Goal: Task Accomplishment & Management: Complete application form

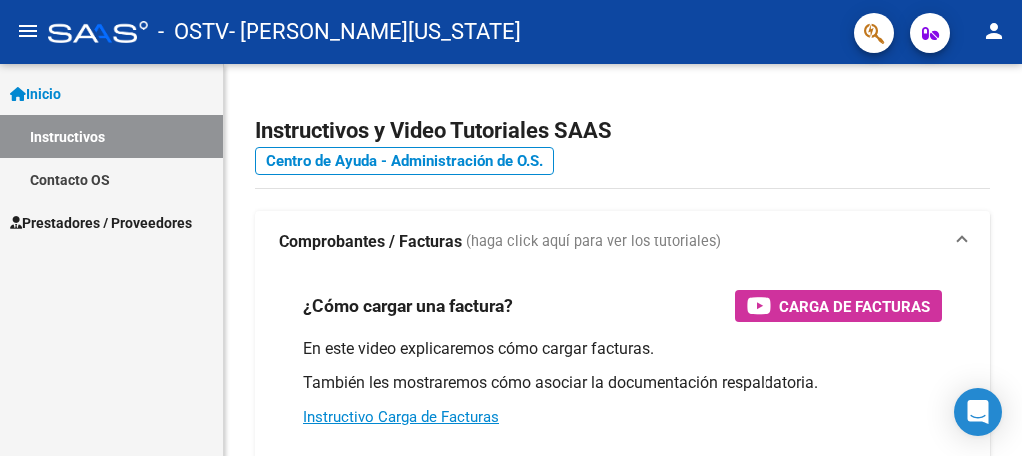
click at [123, 223] on span "Prestadores / Proveedores" at bounding box center [101, 223] width 182 height 22
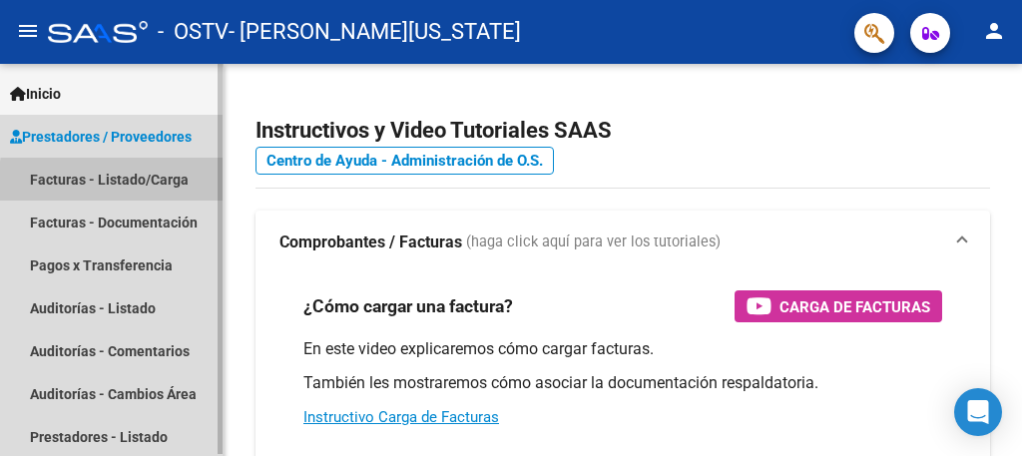
click at [134, 184] on link "Facturas - Listado/Carga" at bounding box center [111, 179] width 223 height 43
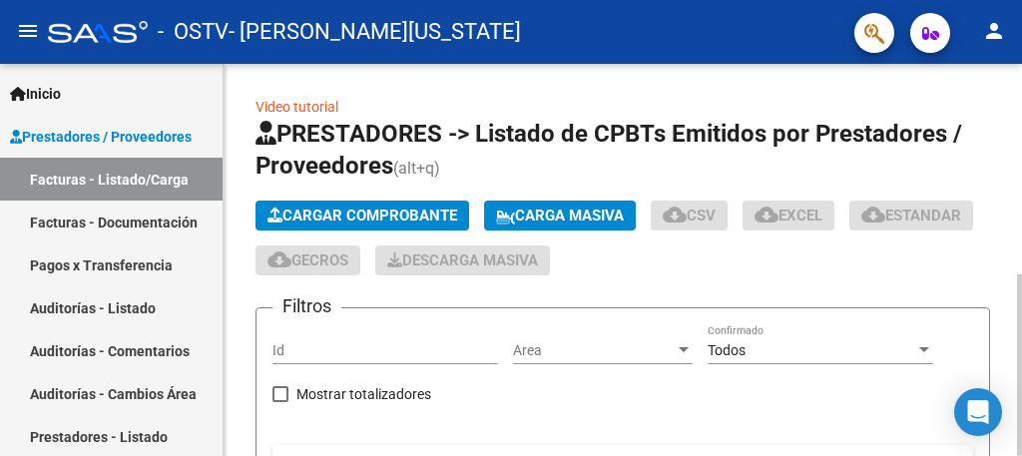
click at [1004, 262] on div at bounding box center [1019, 260] width 5 height 392
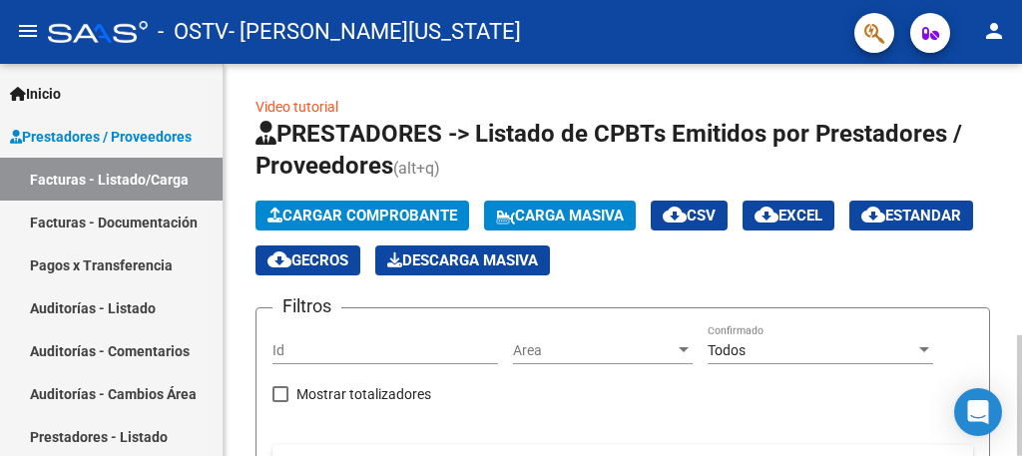
scroll to position [392, 0]
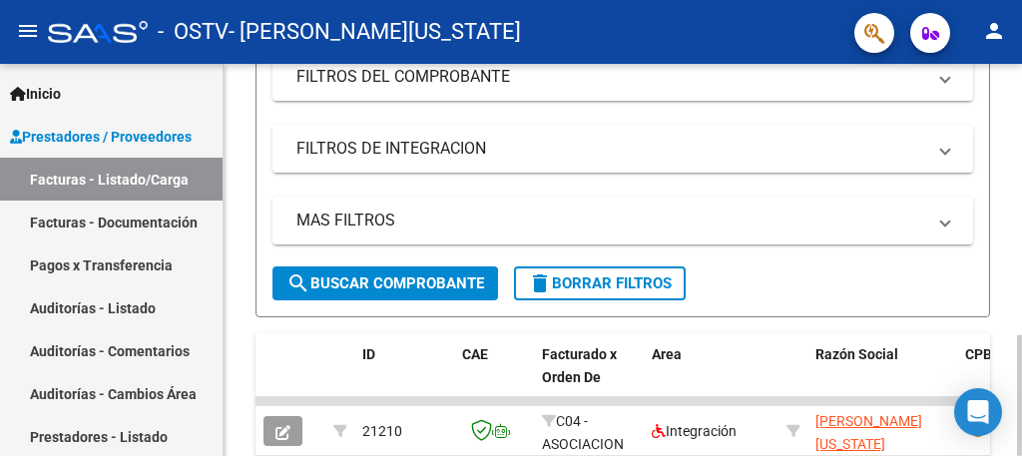
click at [1004, 346] on div at bounding box center [1019, 260] width 5 height 392
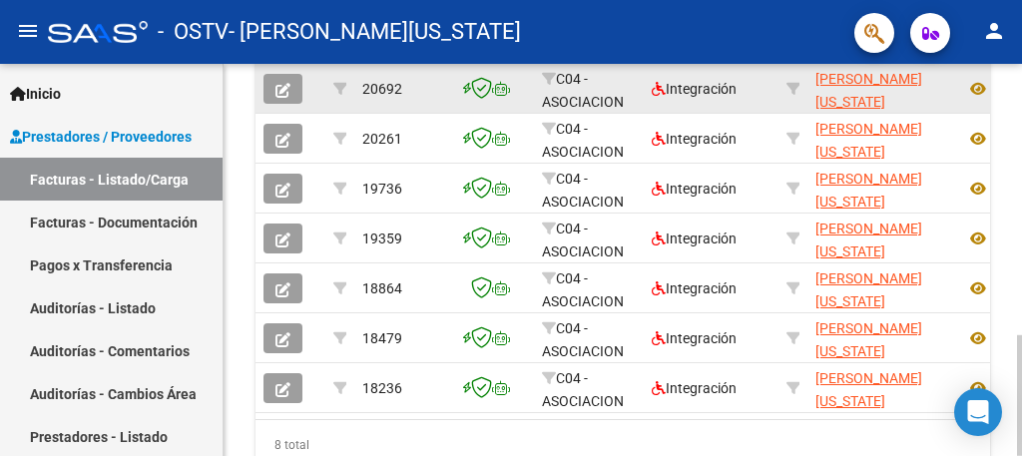
click at [288, 90] on icon "button" at bounding box center [283, 90] width 15 height 15
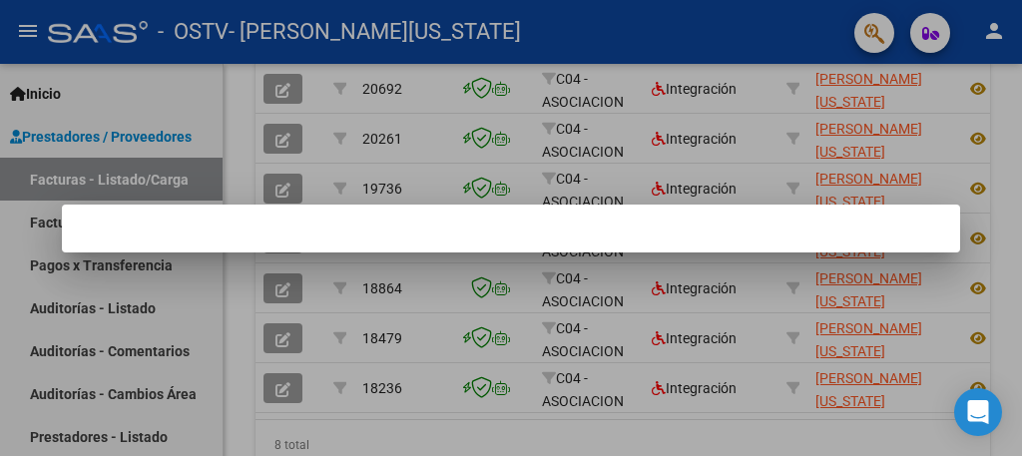
click at [140, 188] on div at bounding box center [511, 228] width 1022 height 456
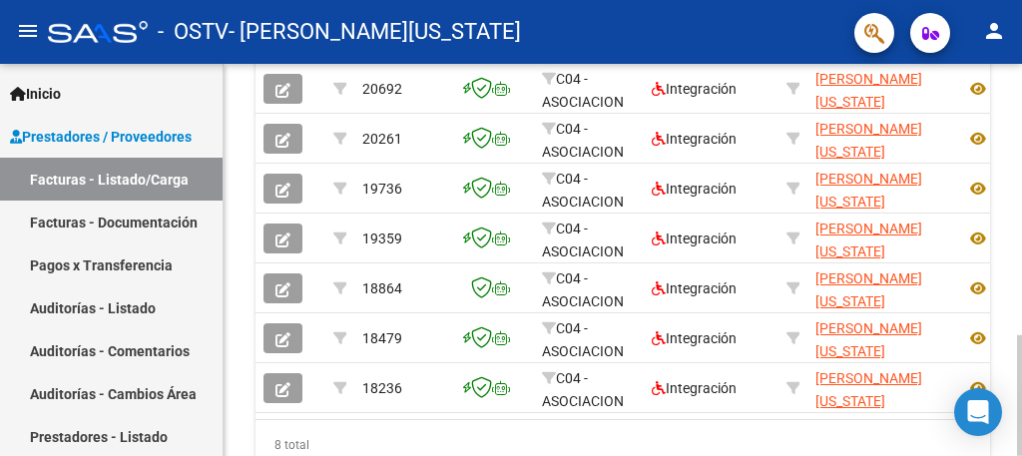
click at [1004, 103] on div at bounding box center [1019, 260] width 5 height 392
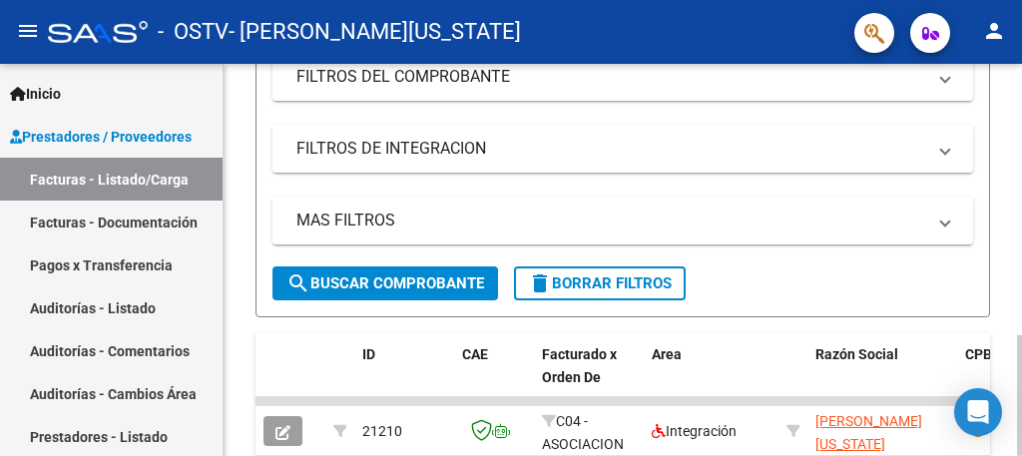
click at [1004, 103] on div at bounding box center [1019, 260] width 5 height 392
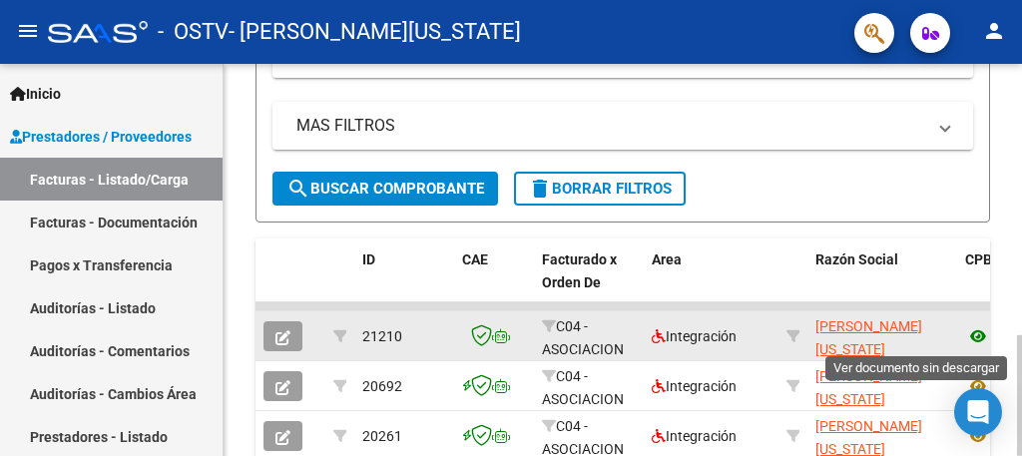
click at [974, 335] on icon at bounding box center [979, 336] width 26 height 24
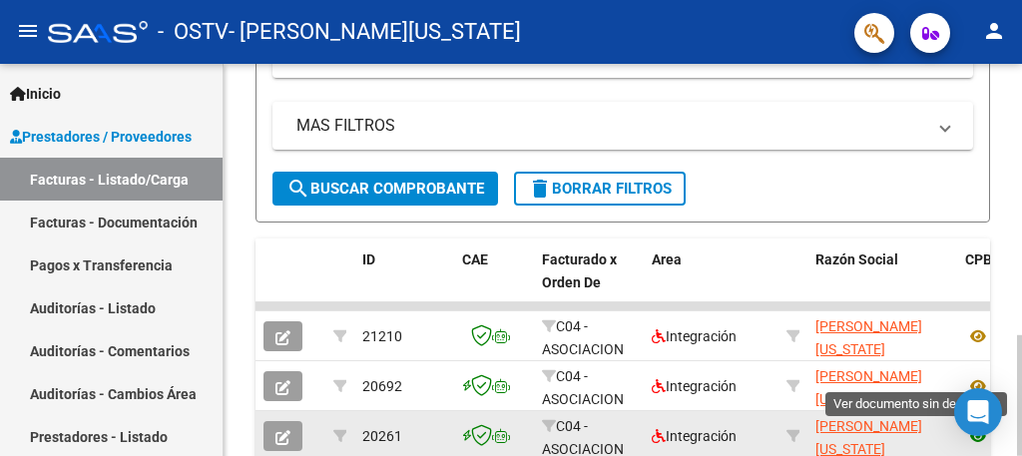
click at [973, 438] on icon at bounding box center [979, 436] width 26 height 24
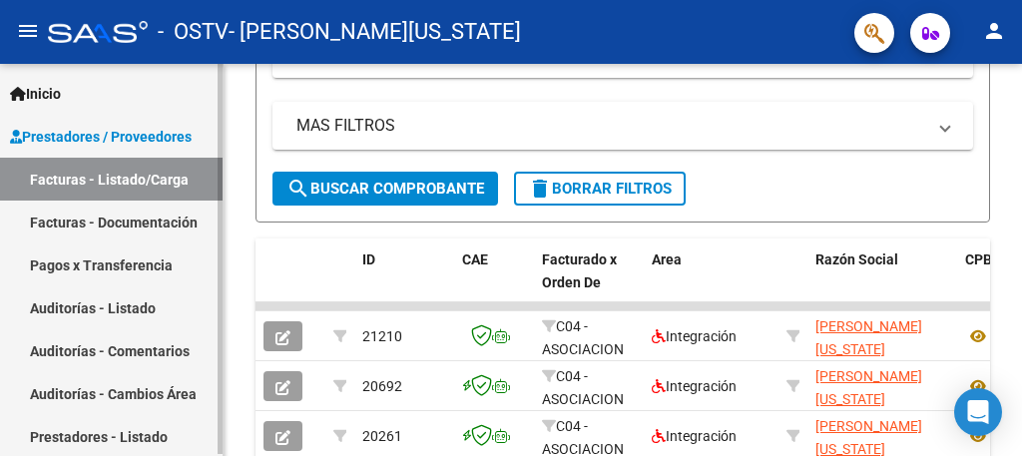
click at [98, 266] on link "Pagos x Transferencia" at bounding box center [111, 265] width 223 height 43
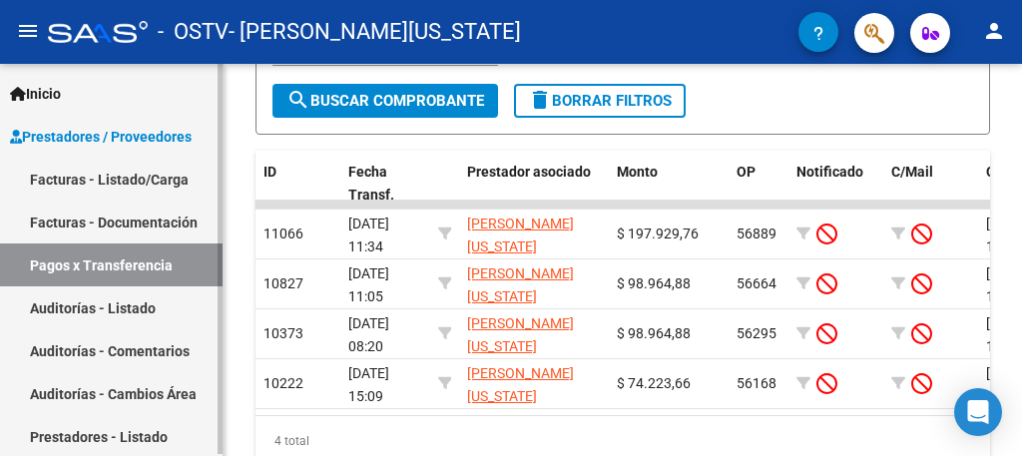
scroll to position [487, 0]
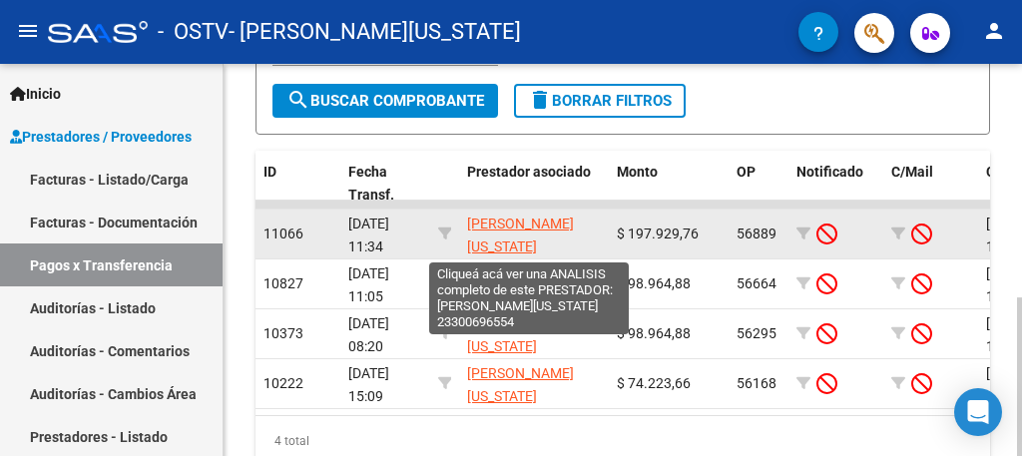
click at [569, 227] on span "[PERSON_NAME][US_STATE]" at bounding box center [520, 235] width 107 height 39
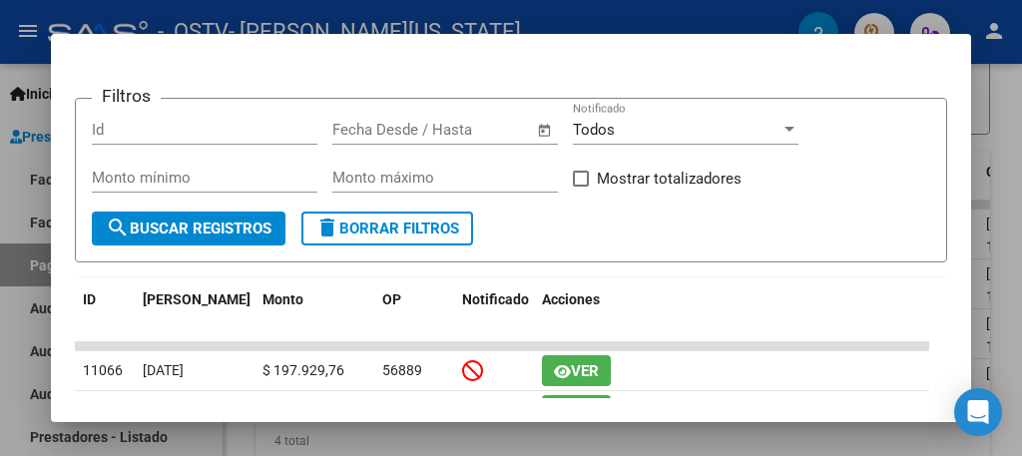
scroll to position [506, 0]
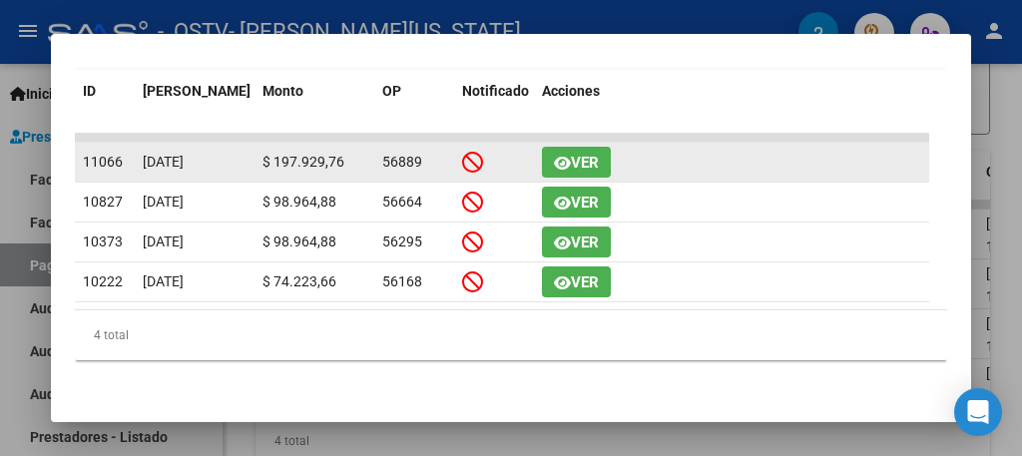
click at [578, 160] on span "Ver" at bounding box center [585, 163] width 28 height 18
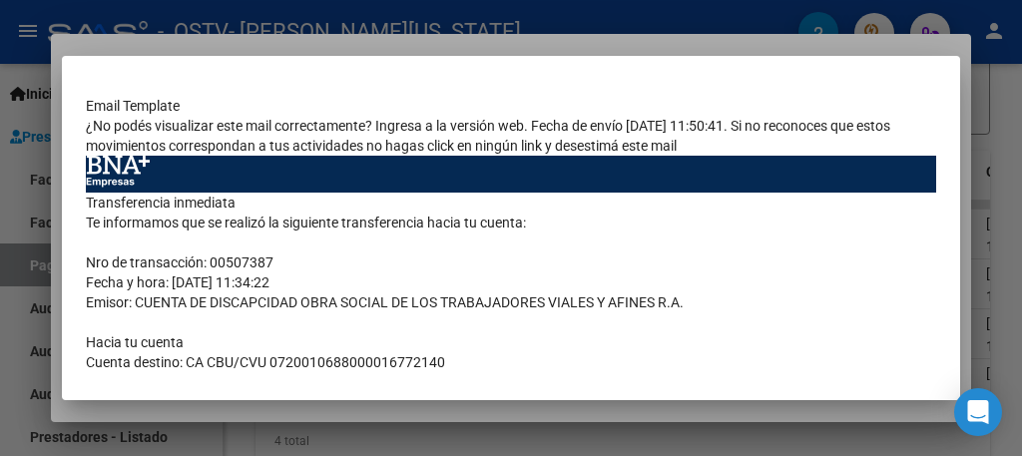
scroll to position [272, 0]
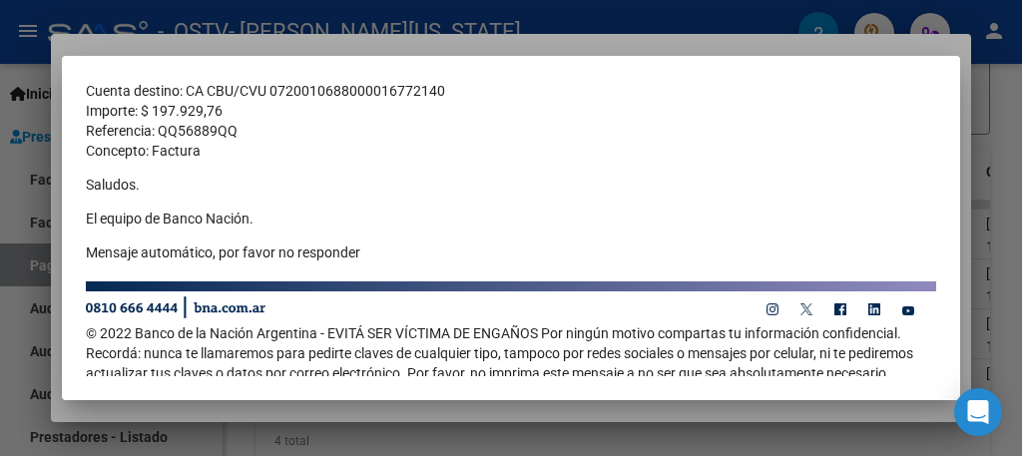
click at [1004, 96] on div at bounding box center [511, 228] width 1022 height 456
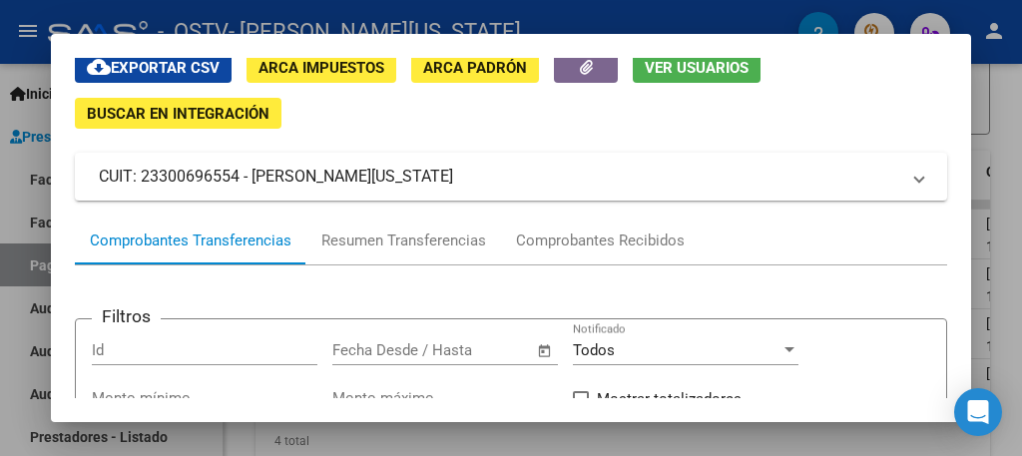
scroll to position [0, 0]
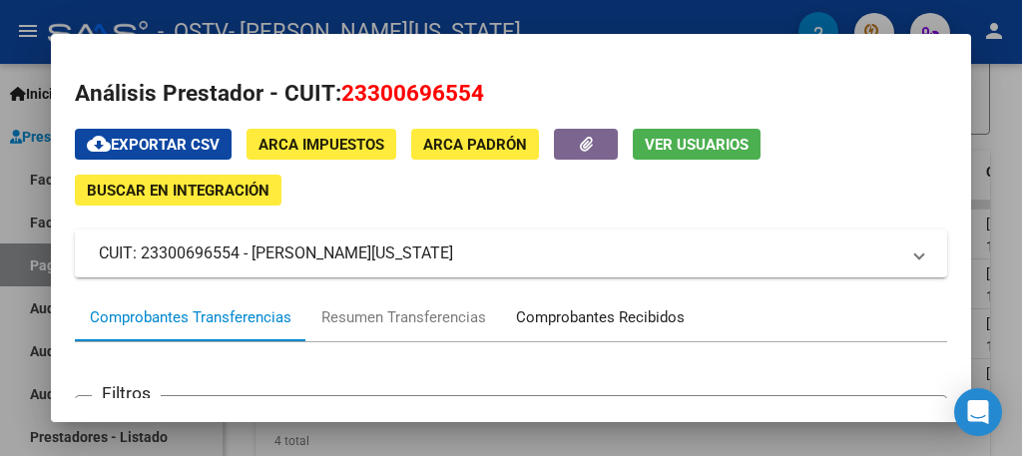
click at [646, 324] on div "Comprobantes Recibidos" at bounding box center [600, 318] width 169 height 23
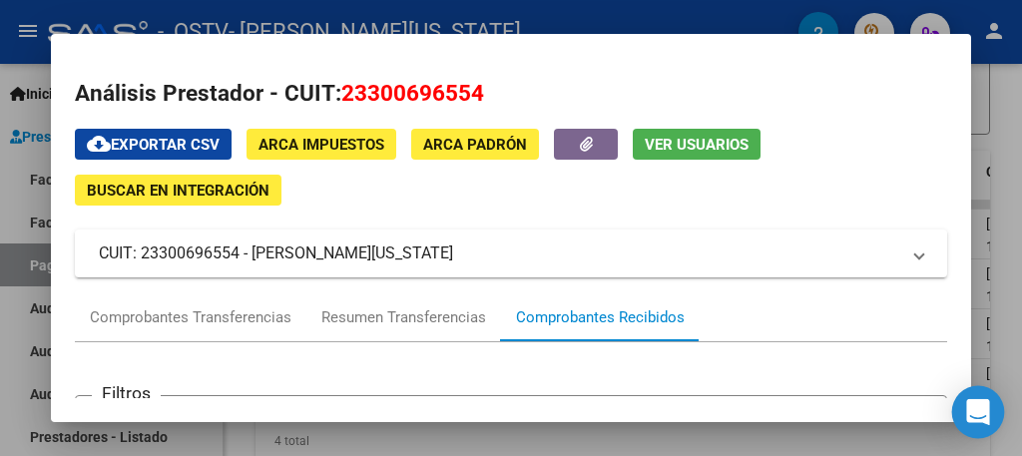
click at [962, 386] on div "Open Intercom Messenger" at bounding box center [979, 412] width 53 height 53
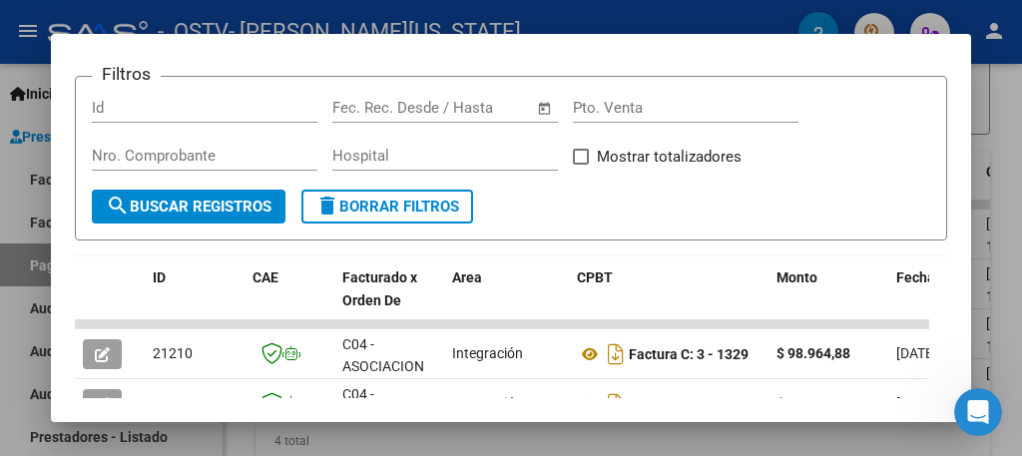
scroll to position [359, 0]
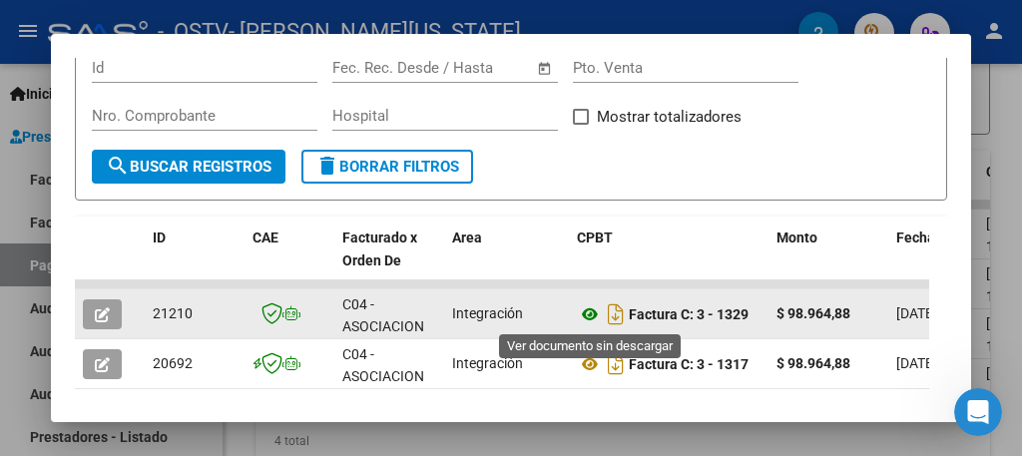
click at [586, 310] on icon at bounding box center [590, 315] width 26 height 24
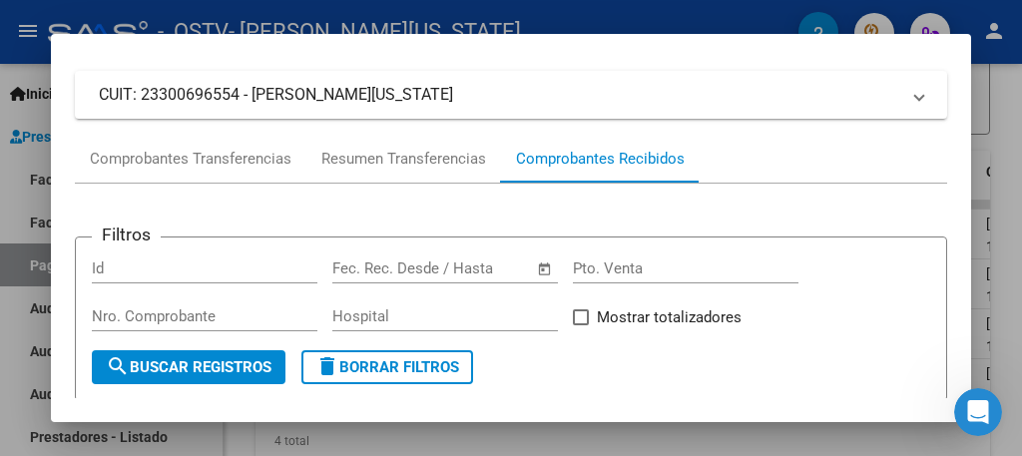
scroll to position [120, 0]
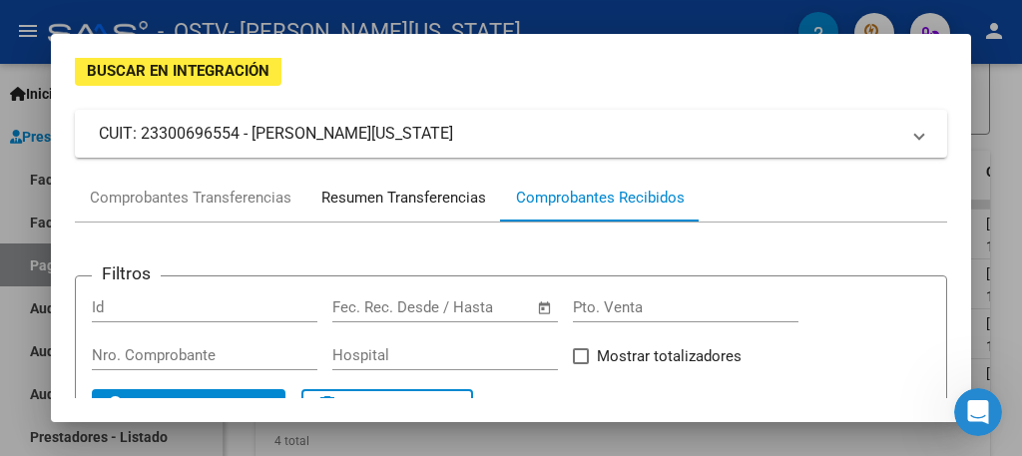
click at [456, 195] on div "Resumen Transferencias" at bounding box center [404, 198] width 165 height 23
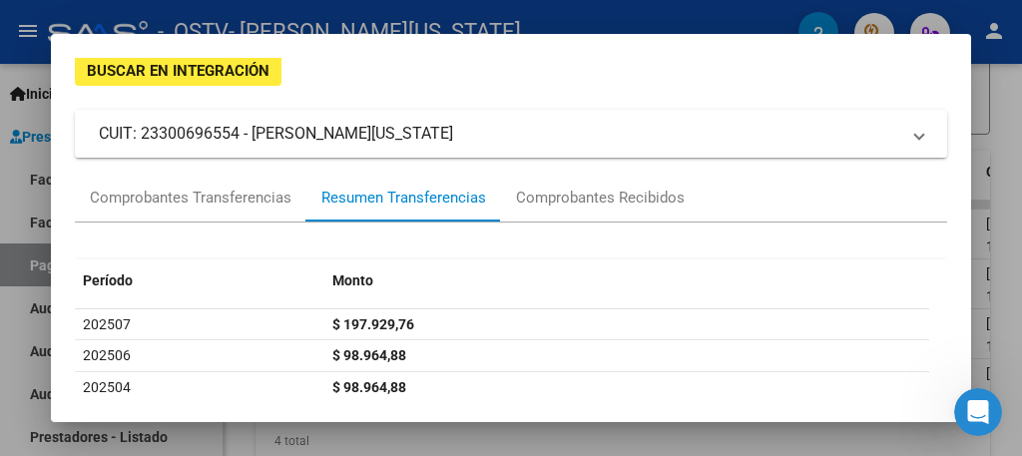
scroll to position [160, 0]
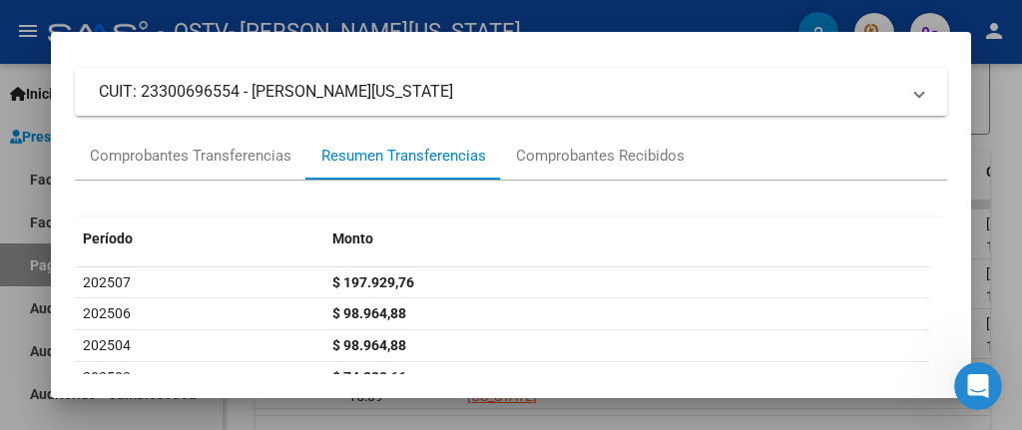
click at [1004, 172] on div at bounding box center [511, 215] width 1022 height 430
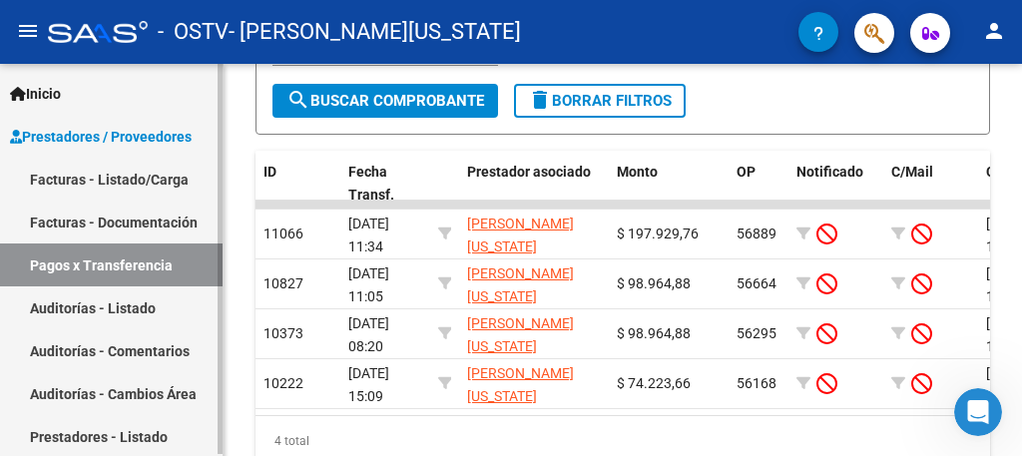
click at [162, 180] on link "Facturas - Listado/Carga" at bounding box center [111, 179] width 223 height 43
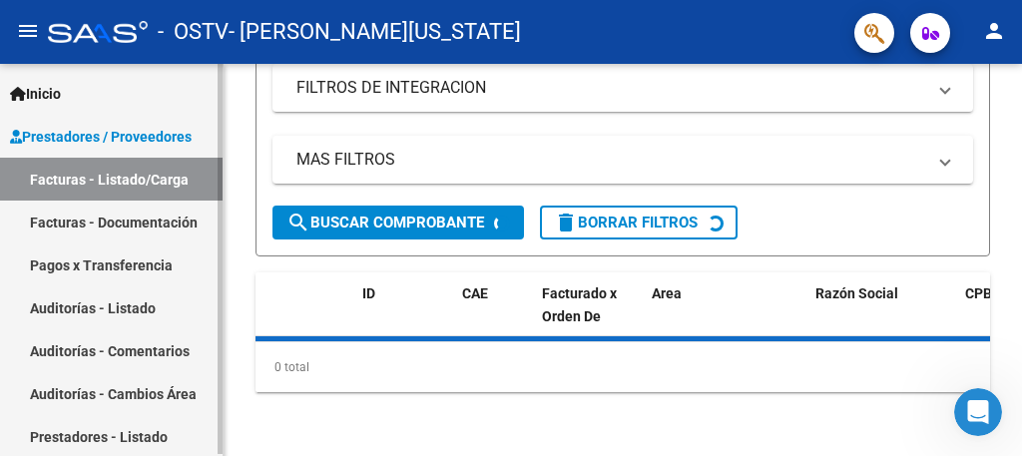
scroll to position [487, 0]
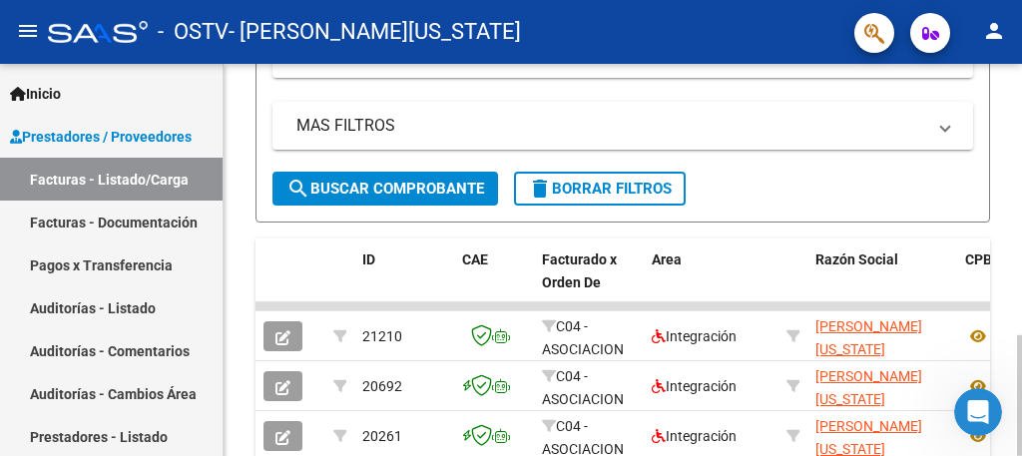
click at [1004, 132] on div at bounding box center [1019, 260] width 5 height 392
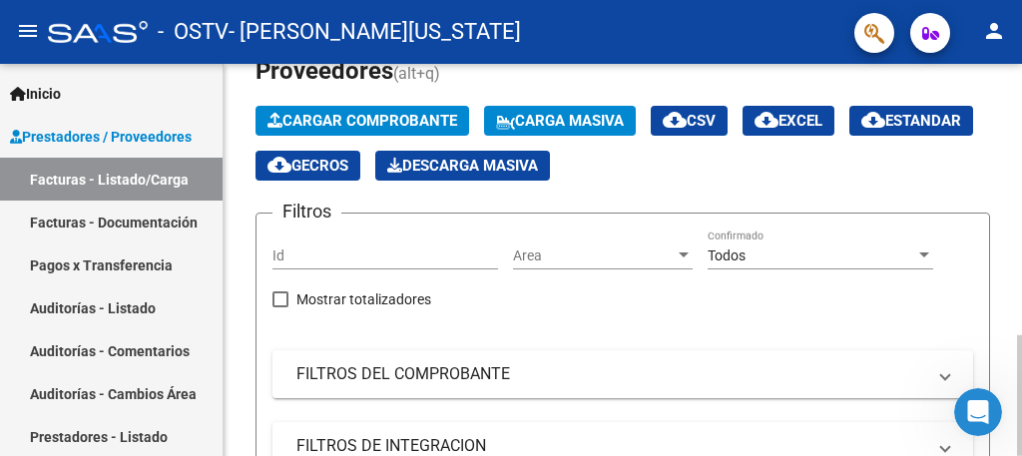
click at [403, 118] on span "Cargar Comprobante" at bounding box center [363, 121] width 190 height 18
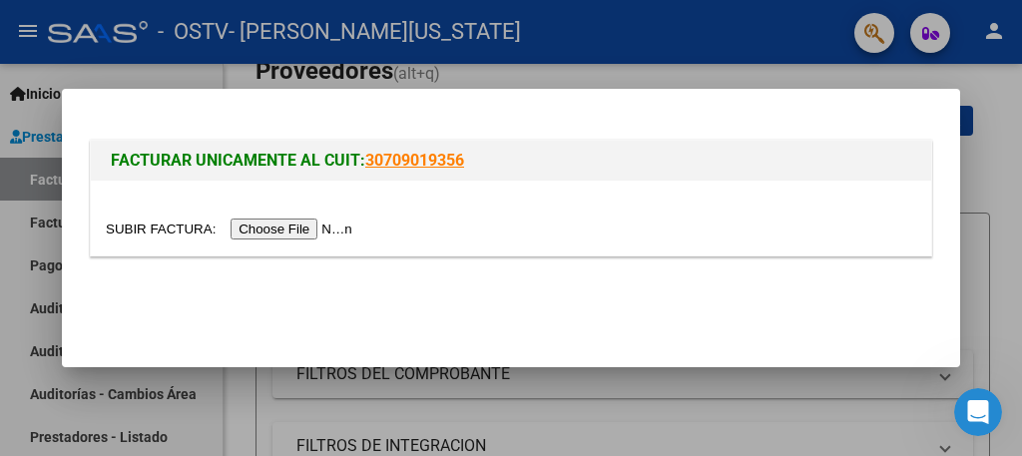
click at [294, 233] on input "file" at bounding box center [232, 229] width 253 height 21
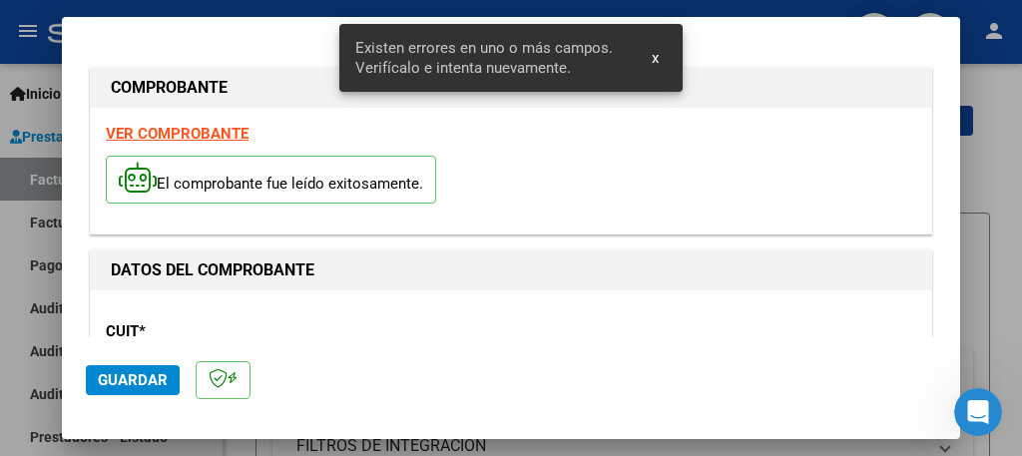
scroll to position [509, 0]
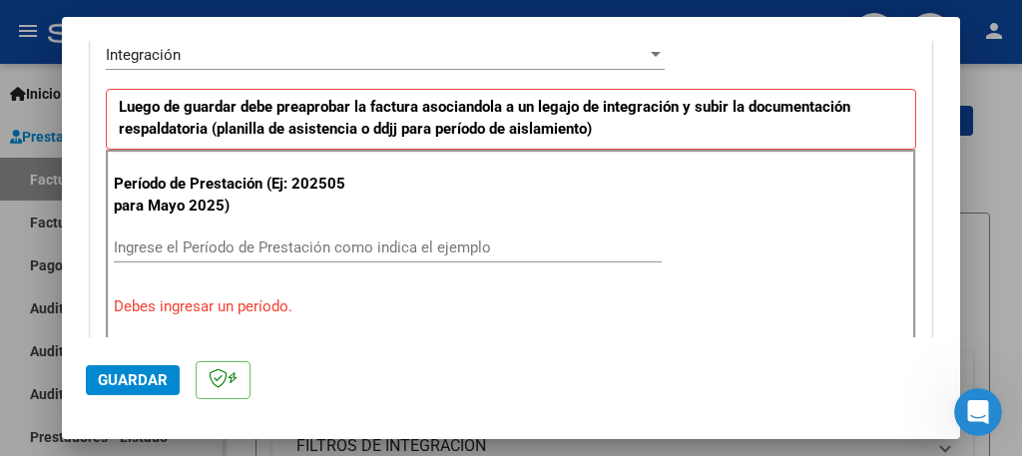
click at [330, 246] on input "Ingrese el Período de Prestación como indica el ejemplo" at bounding box center [388, 248] width 548 height 18
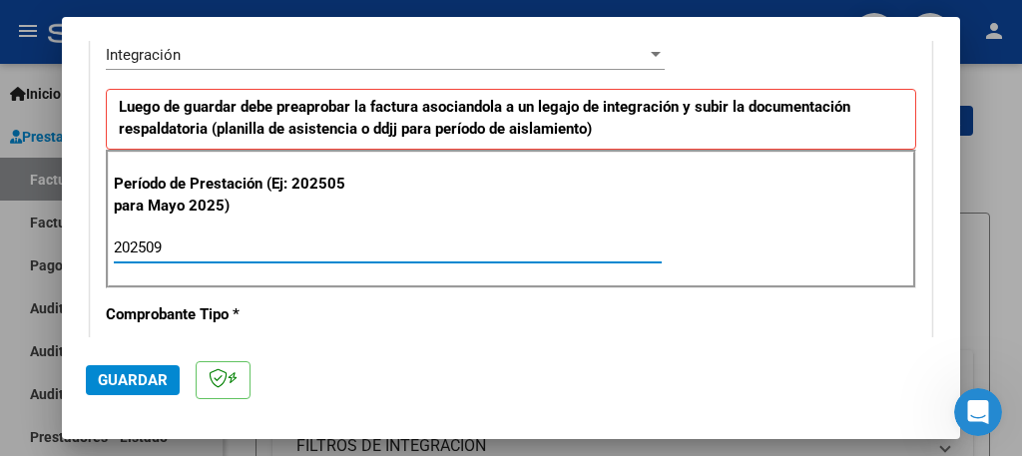
type input "202509"
click at [123, 373] on span "Guardar" at bounding box center [133, 380] width 70 height 18
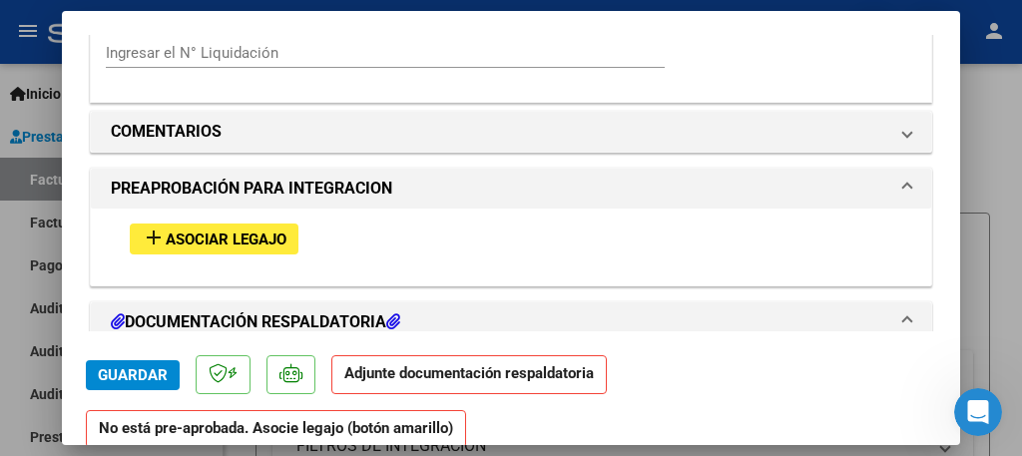
scroll to position [1677, 0]
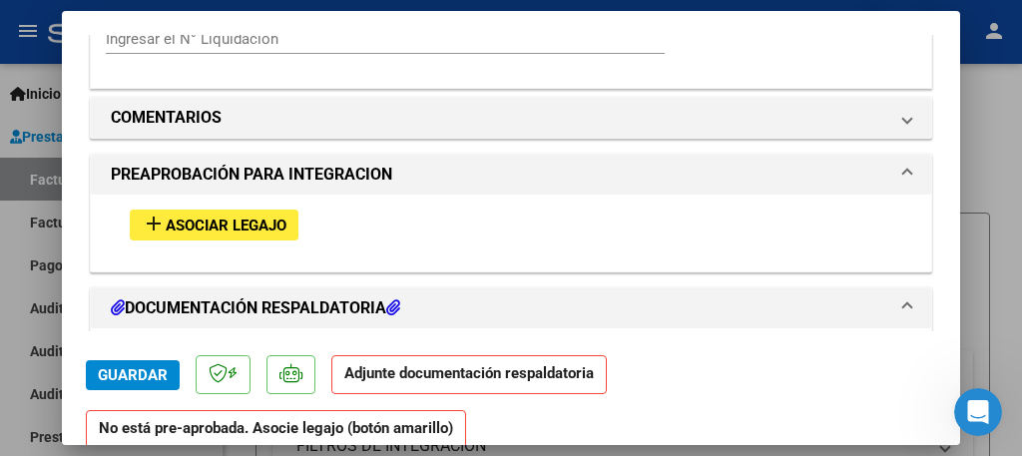
click at [246, 217] on span "Asociar Legajo" at bounding box center [226, 226] width 121 height 18
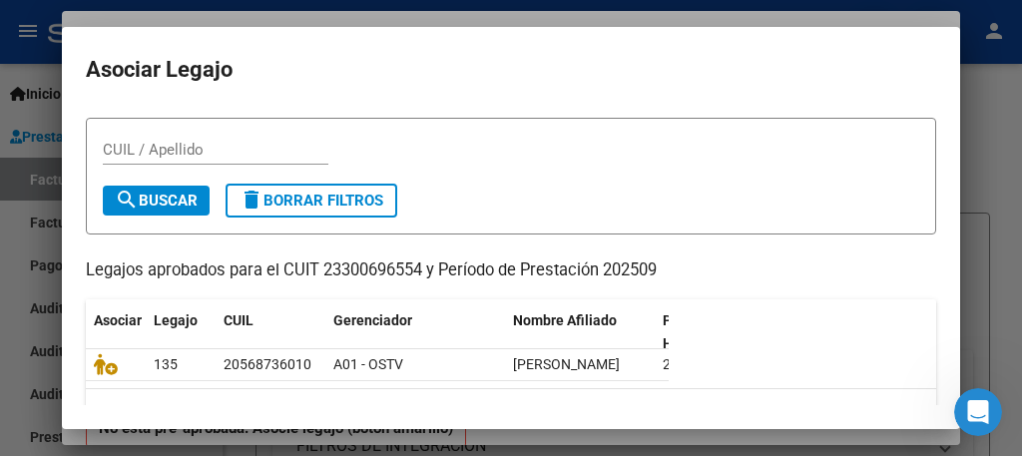
scroll to position [80, 0]
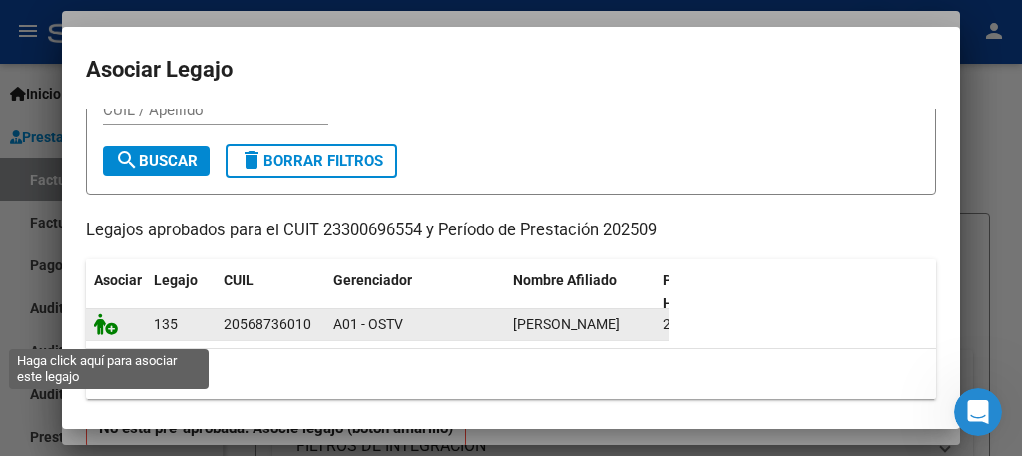
click at [106, 335] on icon at bounding box center [106, 325] width 24 height 22
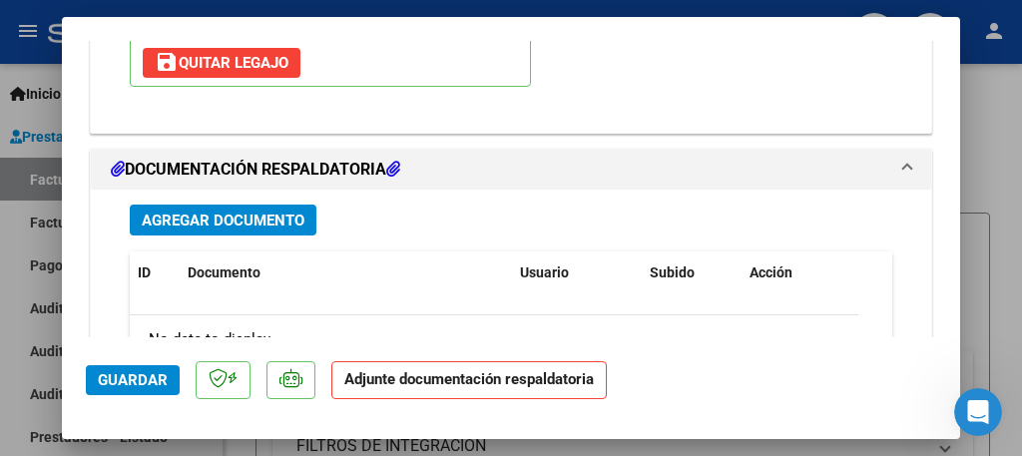
scroll to position [2169, 0]
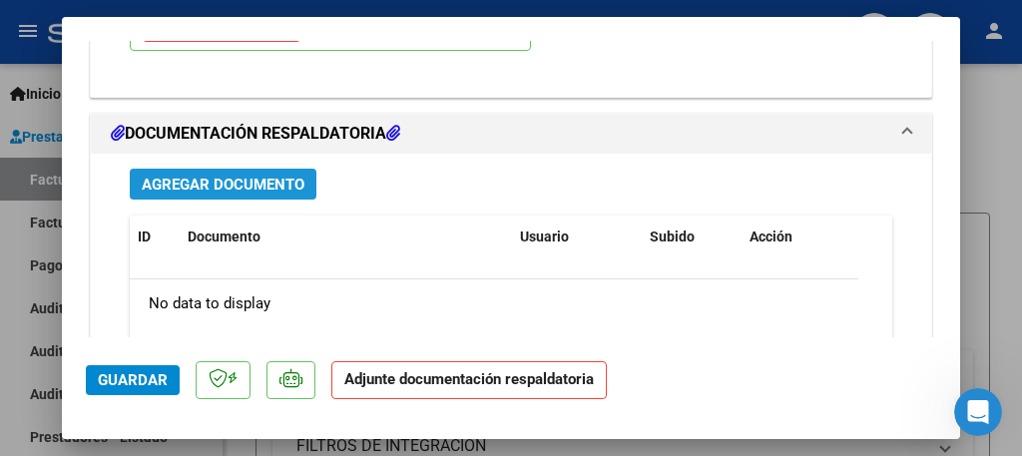
click at [271, 176] on span "Agregar Documento" at bounding box center [223, 185] width 163 height 18
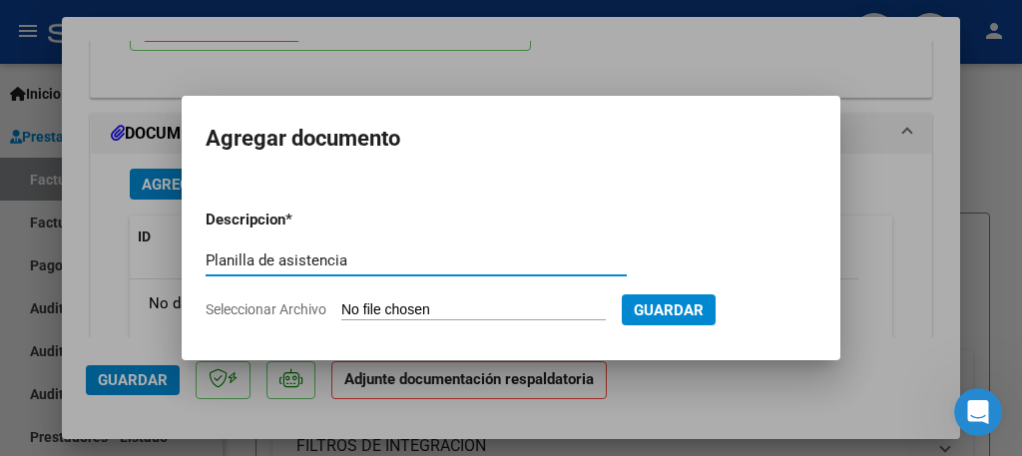
type input "Planilla de asistencia"
click at [428, 307] on input "Seleccionar Archivo" at bounding box center [473, 311] width 265 height 19
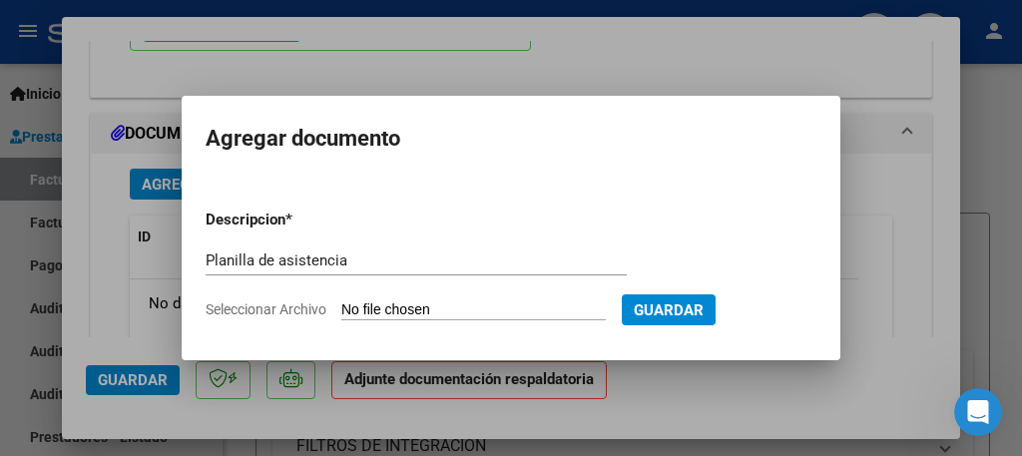
type input "C:\fakepath\Planilla [PERSON_NAME] sept to.pdf"
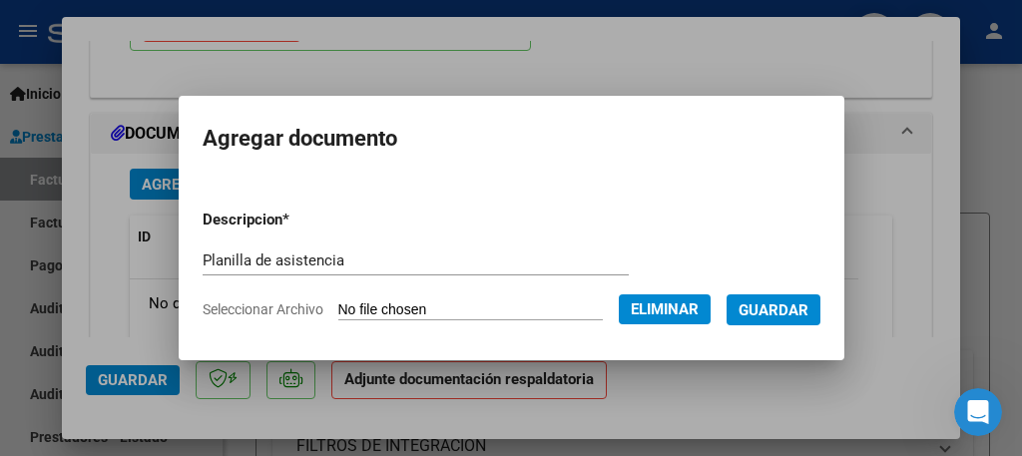
click at [755, 309] on span "Guardar" at bounding box center [774, 311] width 70 height 18
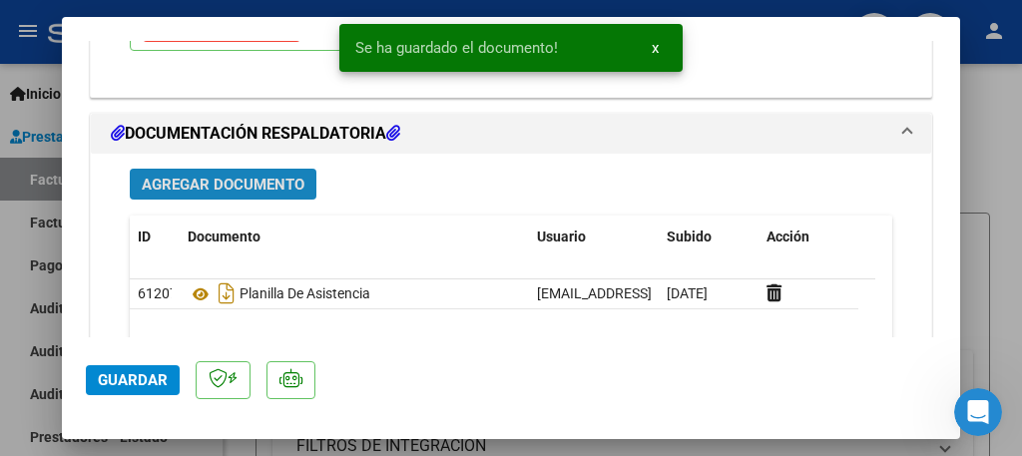
click at [268, 176] on span "Agregar Documento" at bounding box center [223, 185] width 163 height 18
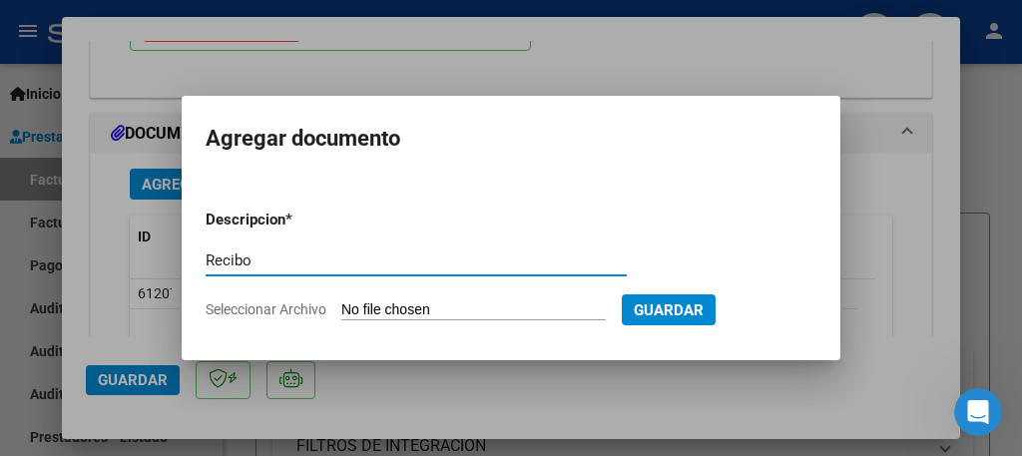
type input "Recibo"
click at [378, 308] on input "Seleccionar Archivo" at bounding box center [473, 311] width 265 height 19
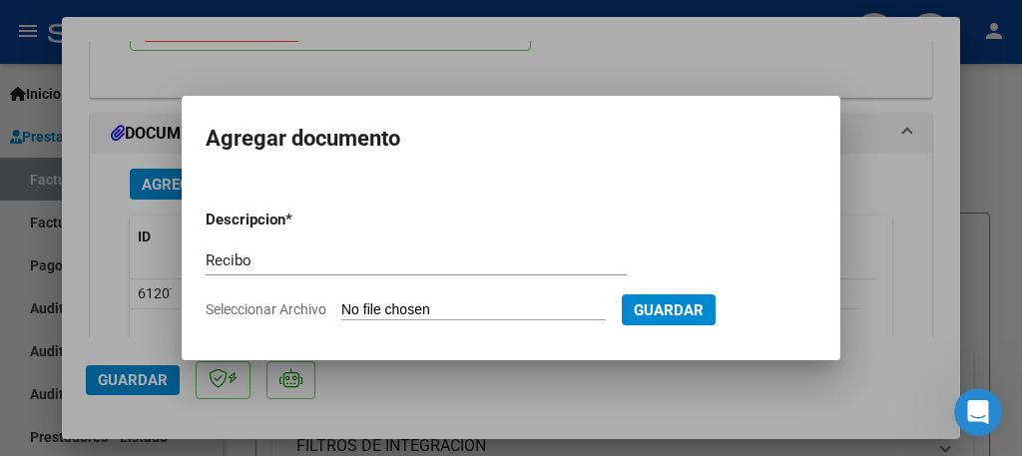
type input "C:\fakepath\Recibo [PERSON_NAME] junio to.pdf"
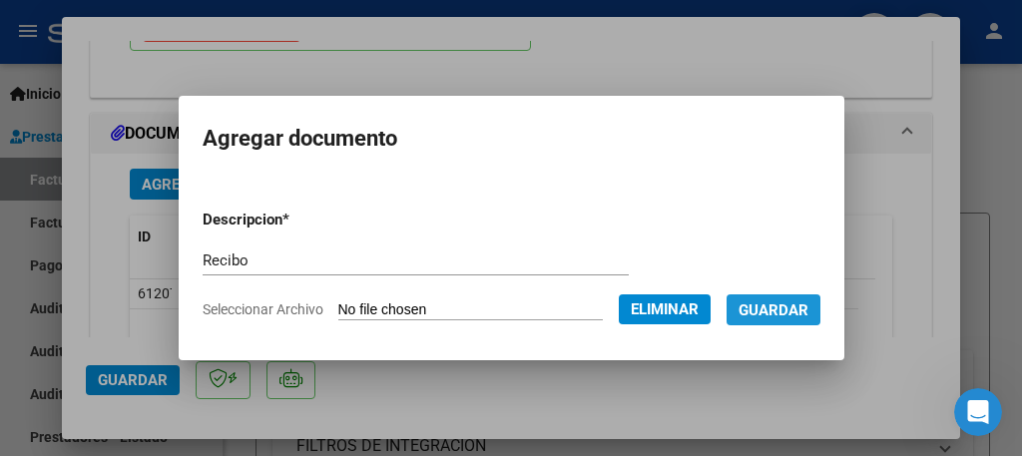
click at [750, 316] on span "Guardar" at bounding box center [774, 311] width 70 height 18
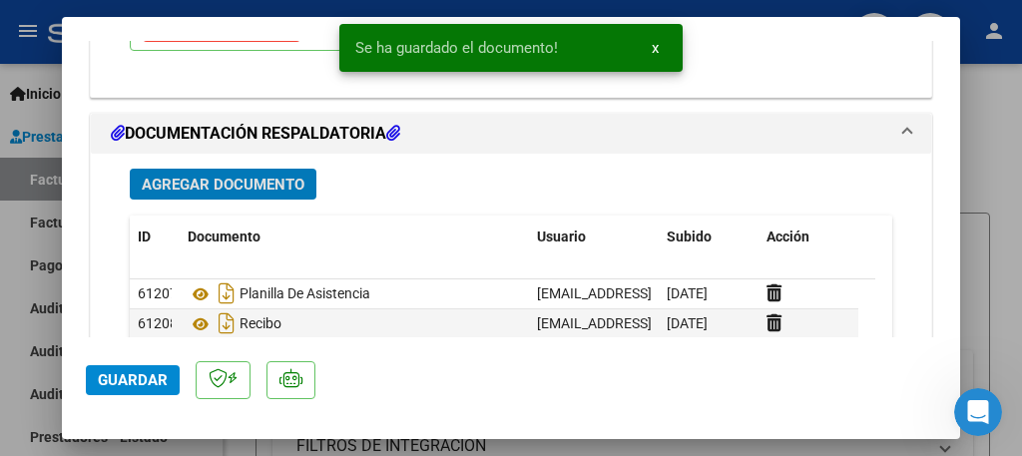
click at [142, 384] on span "Guardar" at bounding box center [133, 380] width 70 height 18
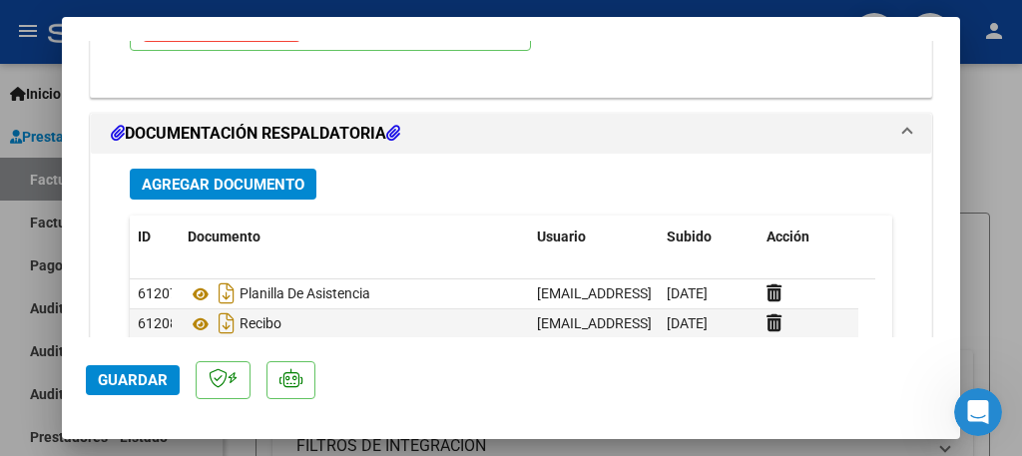
click at [142, 384] on span "Guardar" at bounding box center [133, 380] width 70 height 18
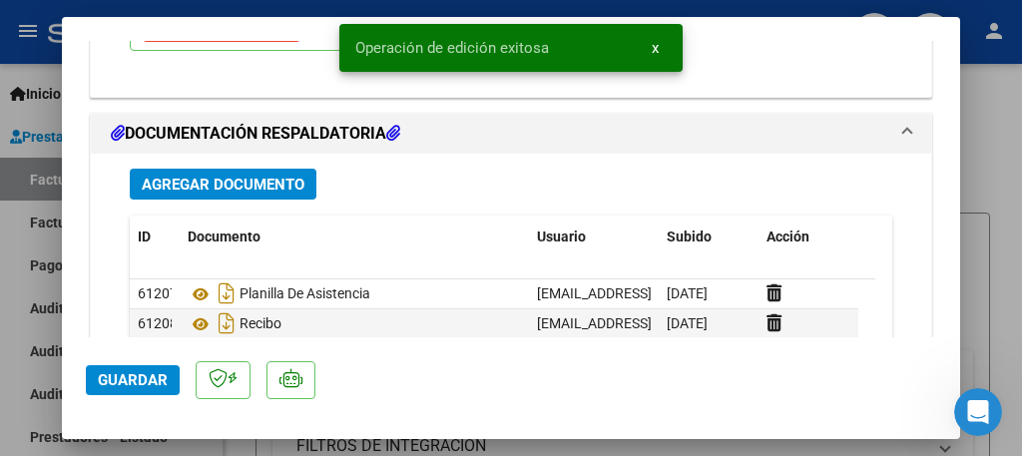
click at [21, 334] on div at bounding box center [511, 228] width 1022 height 456
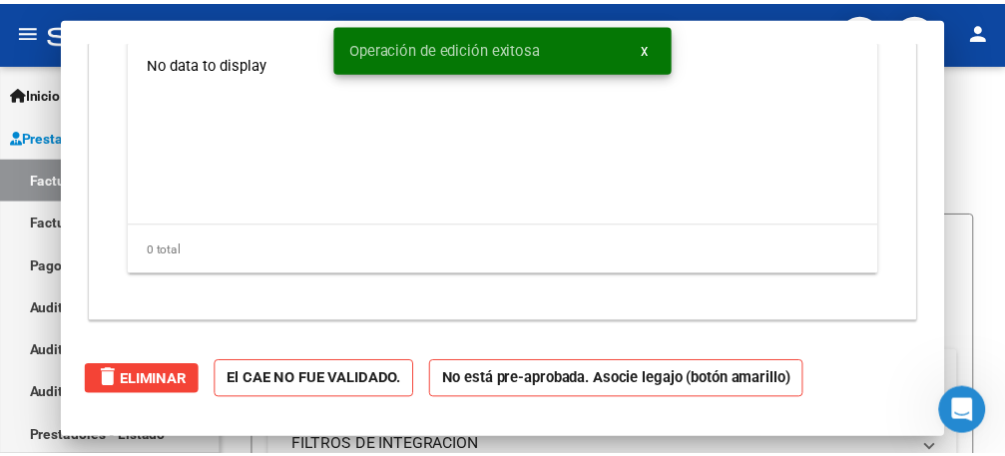
scroll to position [0, 0]
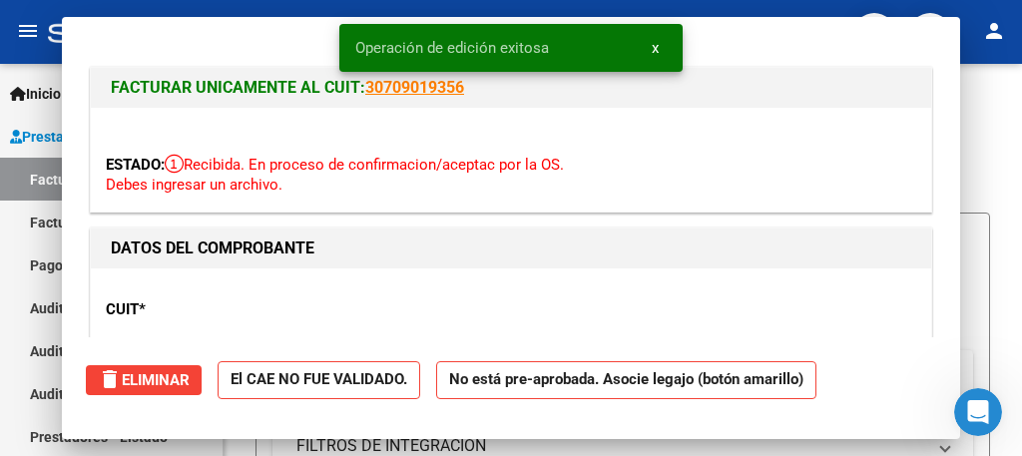
click at [988, 36] on mat-icon "person" at bounding box center [994, 31] width 24 height 24
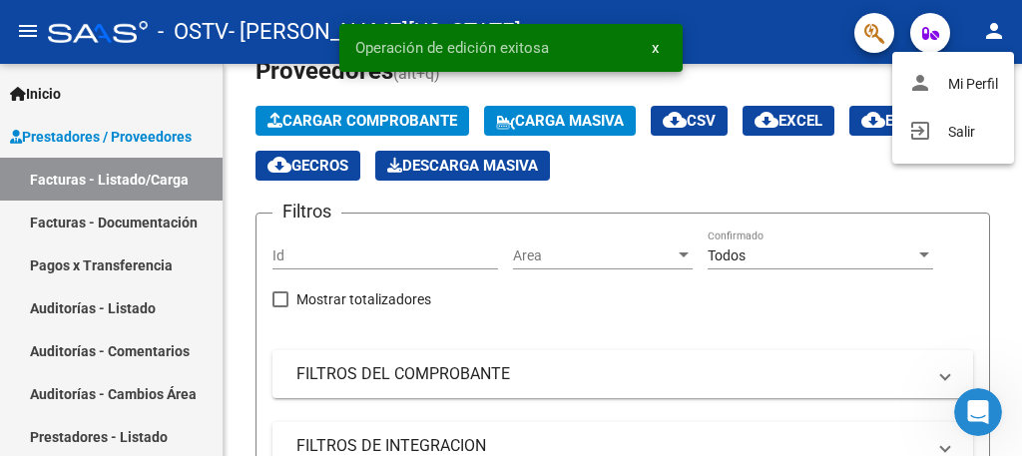
click at [967, 130] on button "exit_to_app Salir" at bounding box center [954, 132] width 122 height 48
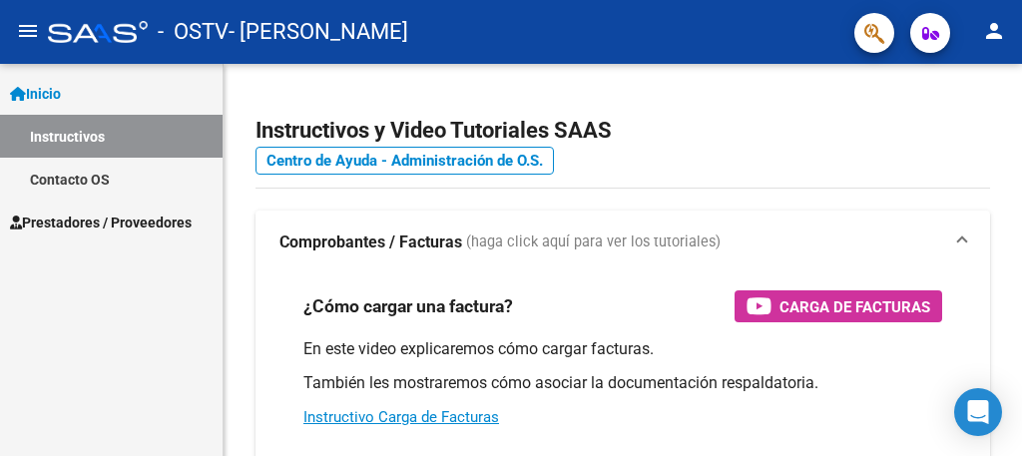
click at [125, 226] on span "Prestadores / Proveedores" at bounding box center [101, 223] width 182 height 22
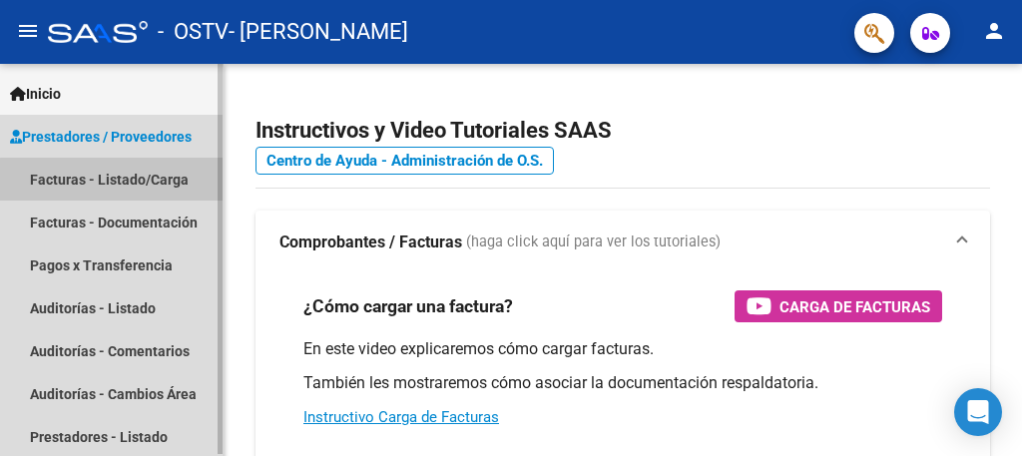
click at [130, 181] on link "Facturas - Listado/Carga" at bounding box center [111, 179] width 223 height 43
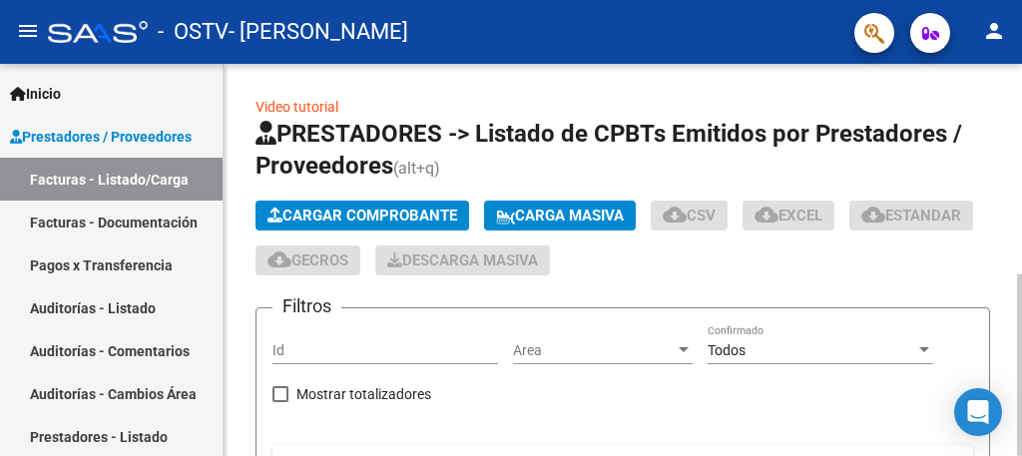
click at [385, 211] on span "Cargar Comprobante" at bounding box center [363, 216] width 190 height 18
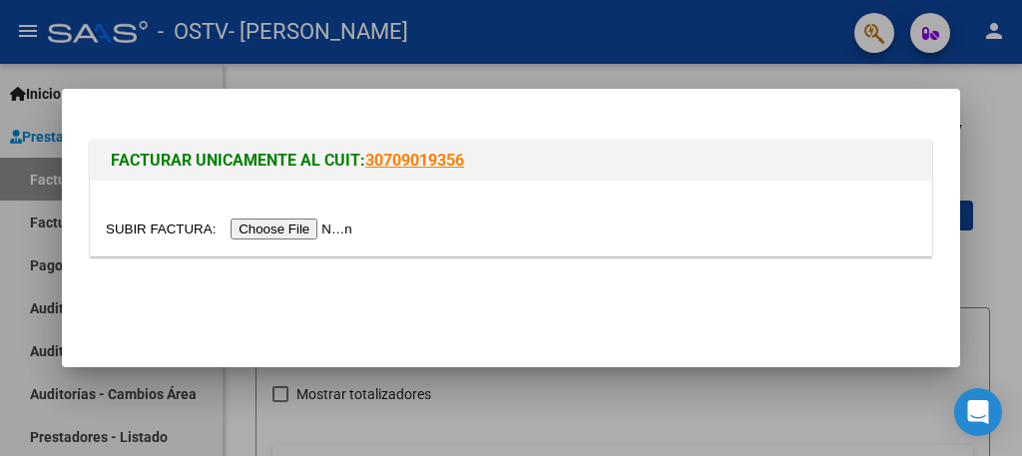
click at [324, 229] on input "file" at bounding box center [232, 229] width 253 height 21
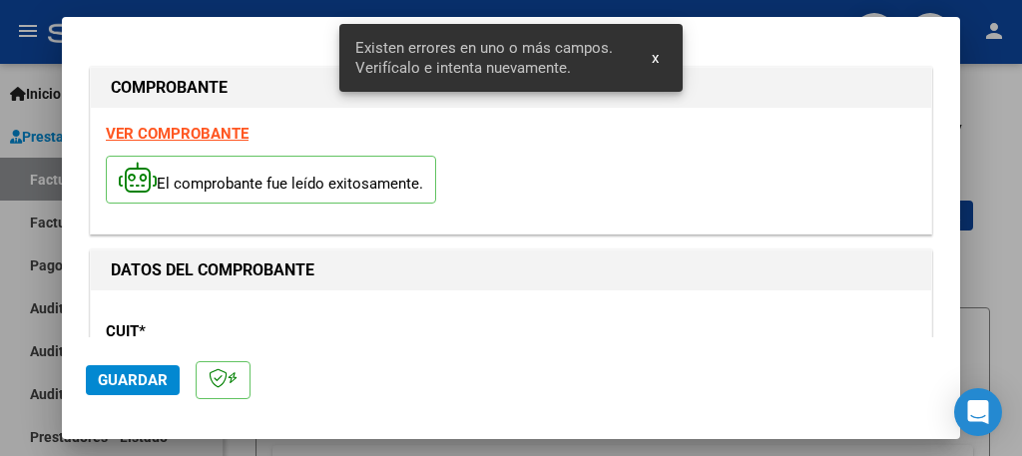
scroll to position [546, 0]
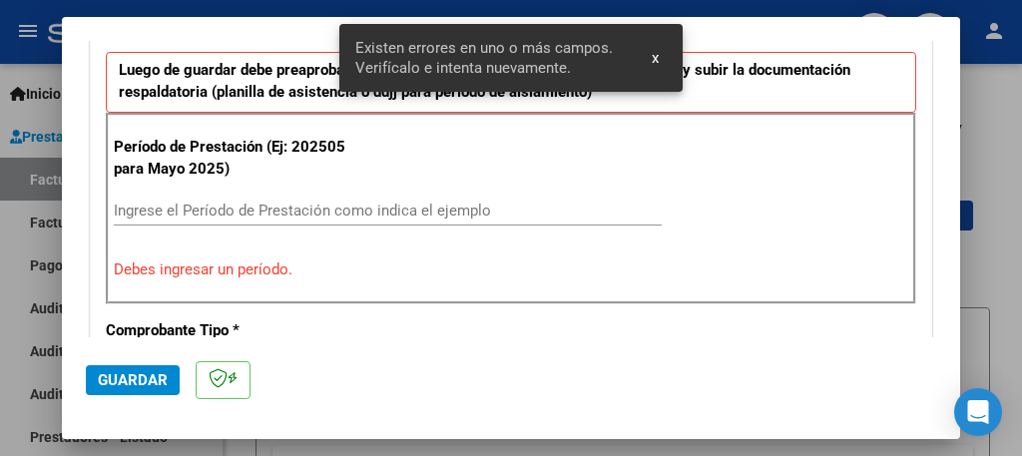
click at [343, 209] on input "Ingrese el Período de Prestación como indica el ejemplo" at bounding box center [388, 211] width 548 height 18
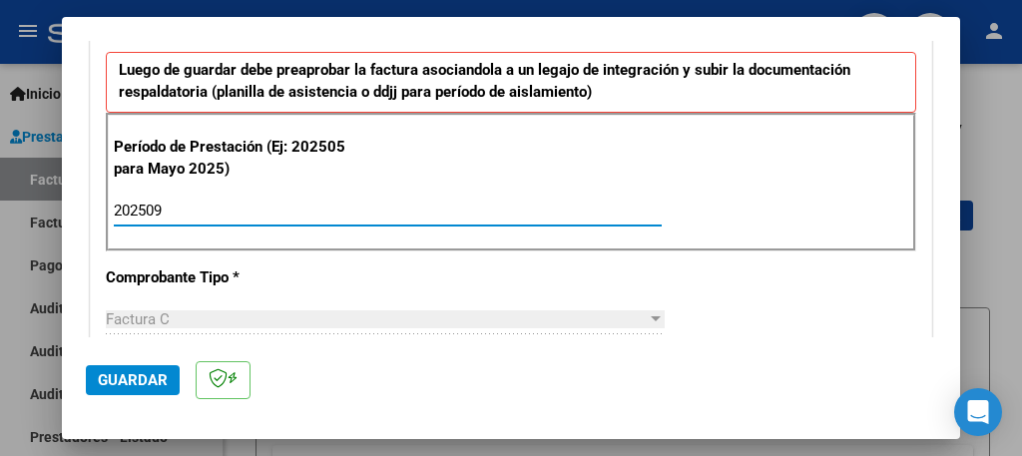
type input "202509"
click at [131, 377] on span "Guardar" at bounding box center [133, 380] width 70 height 18
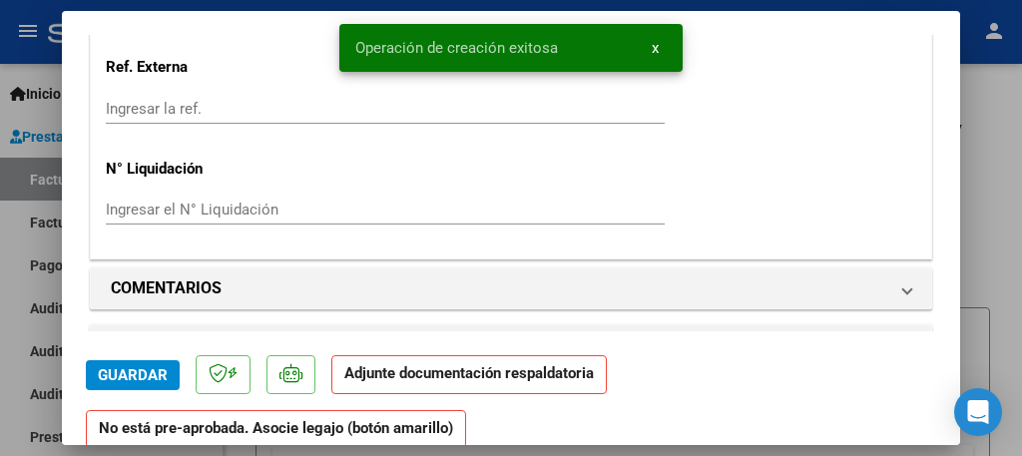
scroll to position [1748, 0]
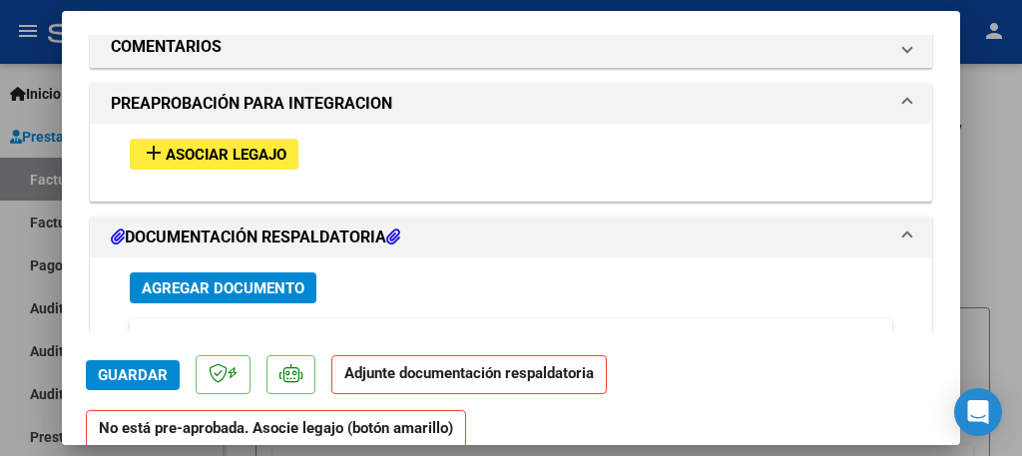
click at [253, 145] on span "add Asociar Legajo" at bounding box center [214, 154] width 145 height 18
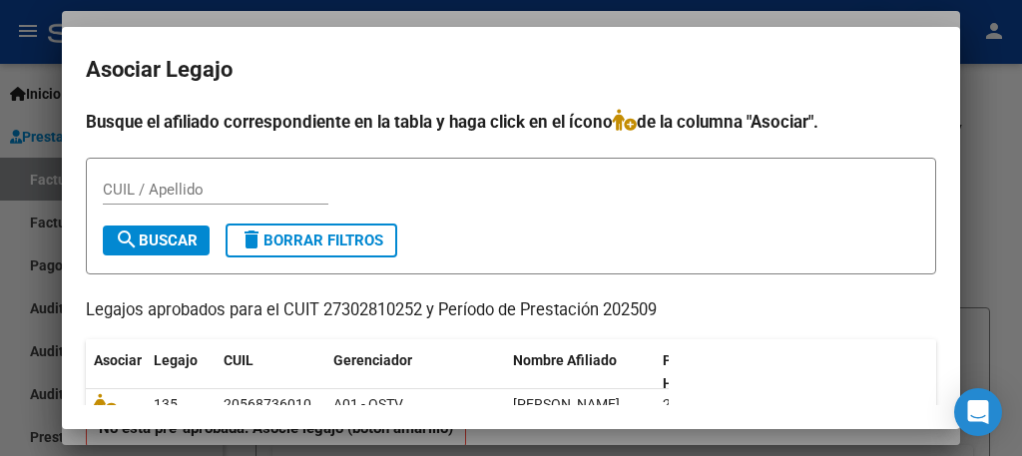
scroll to position [80, 0]
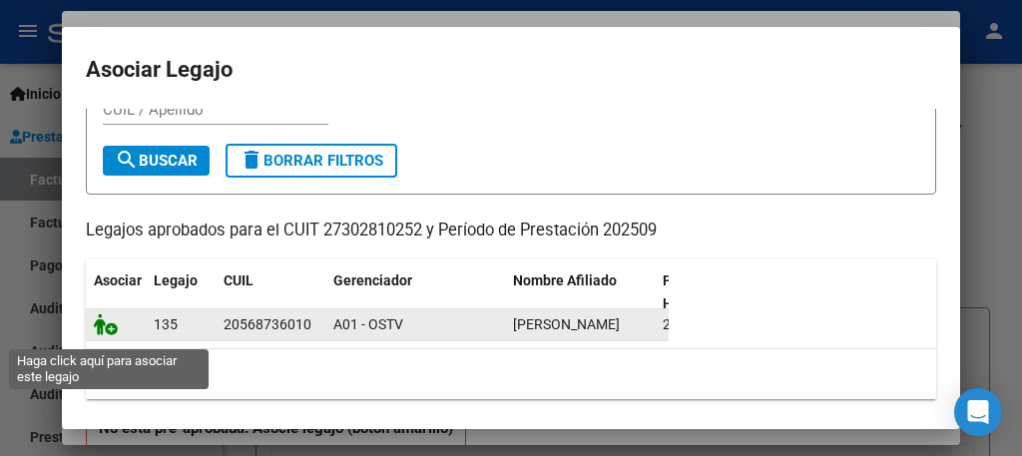
click at [108, 334] on icon at bounding box center [106, 325] width 24 height 22
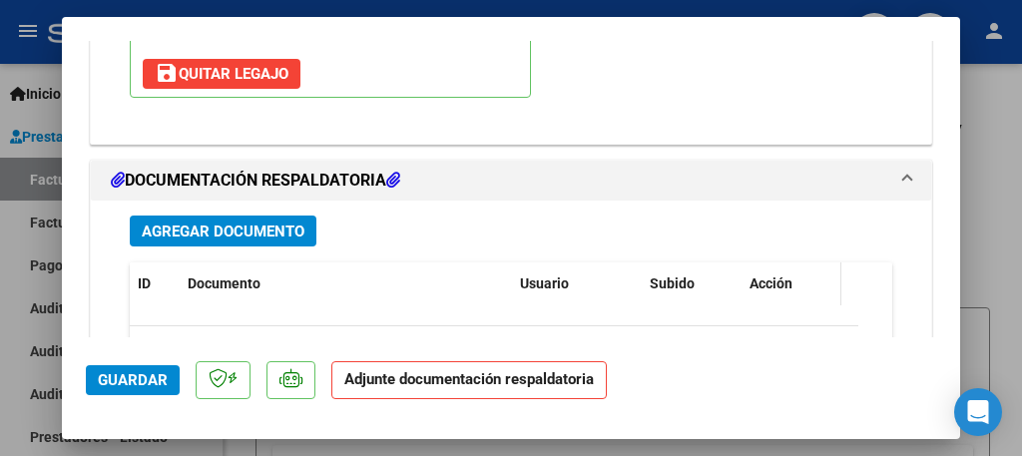
scroll to position [2160, 0]
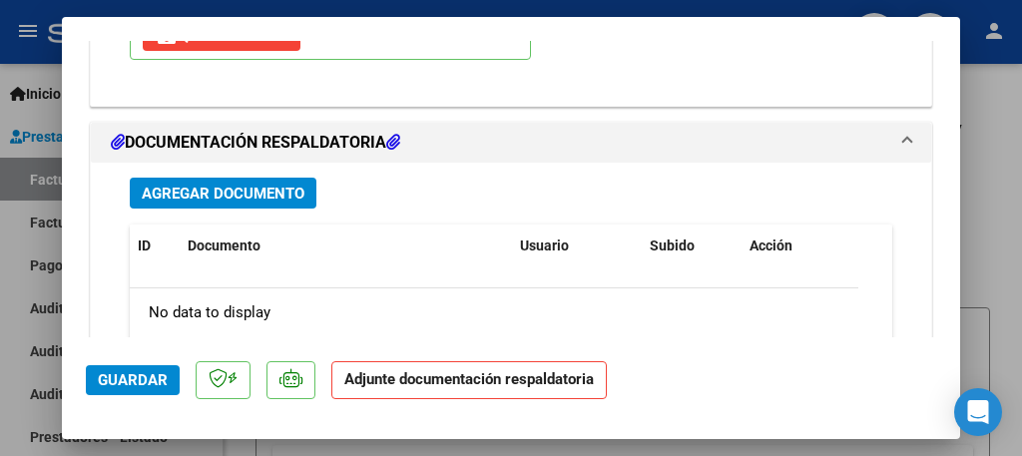
click at [270, 185] on span "Agregar Documento" at bounding box center [223, 194] width 163 height 18
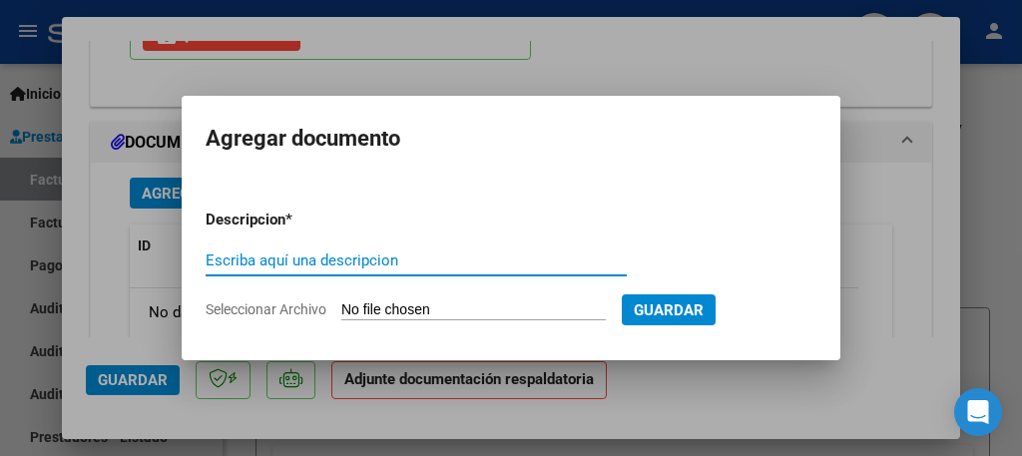
click at [253, 261] on input "Escriba aquí una descripcion" at bounding box center [416, 261] width 421 height 18
type input "Planilla de asistencia"
click at [376, 310] on input "Seleccionar Archivo" at bounding box center [473, 311] width 265 height 19
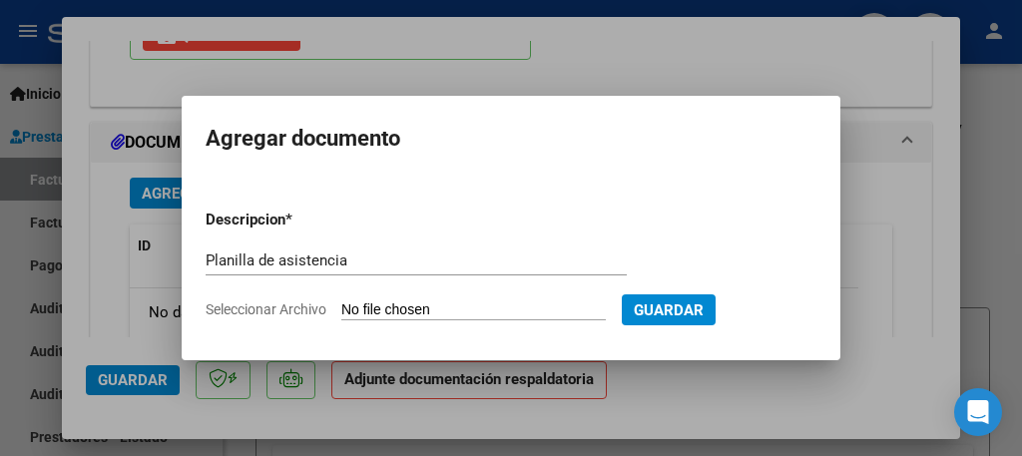
type input "C:\fakepath\Planilla Spina sept psp.pdf"
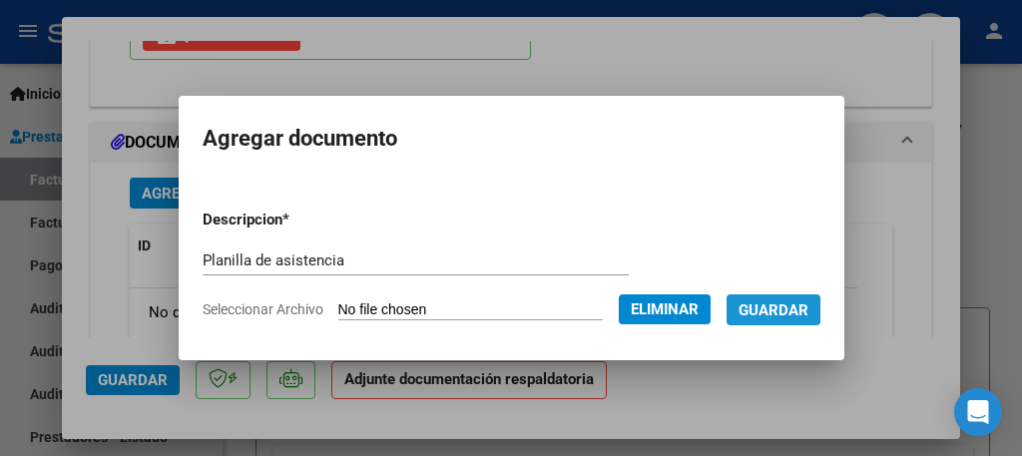
click at [766, 310] on span "Guardar" at bounding box center [774, 311] width 70 height 18
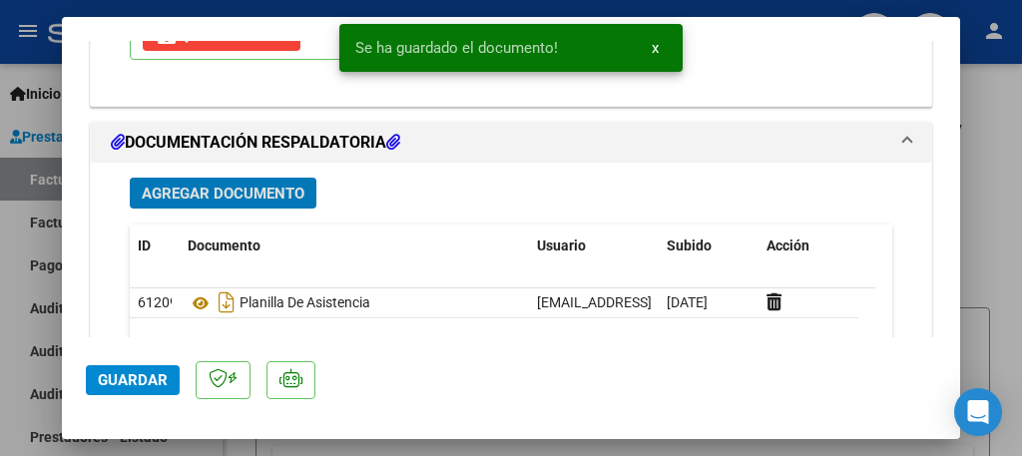
click at [254, 185] on span "Agregar Documento" at bounding box center [223, 194] width 163 height 18
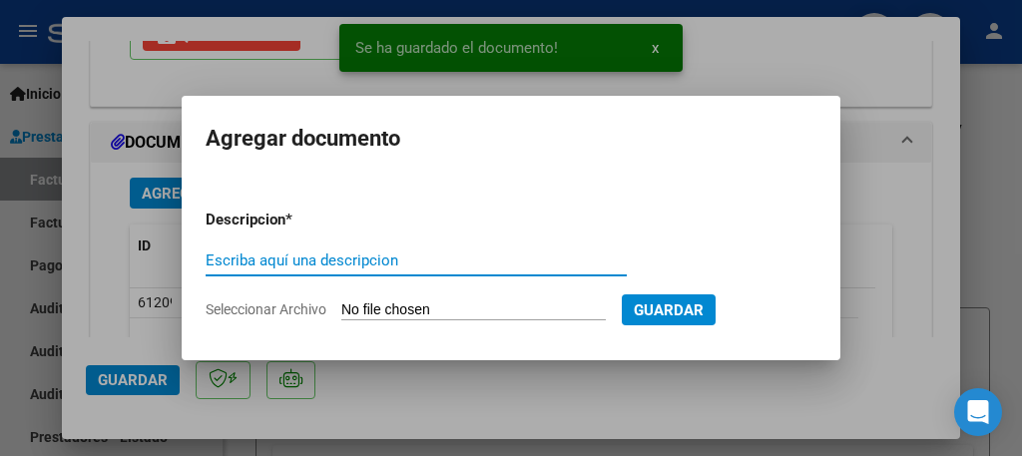
click at [245, 254] on input "Escriba aquí una descripcion" at bounding box center [416, 261] width 421 height 18
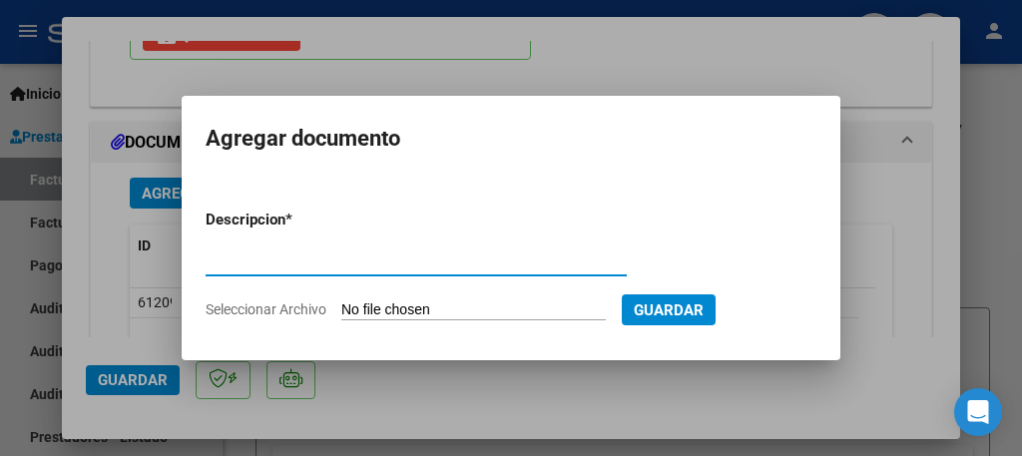
type input "Recibo"
click at [376, 311] on input "Seleccionar Archivo" at bounding box center [473, 311] width 265 height 19
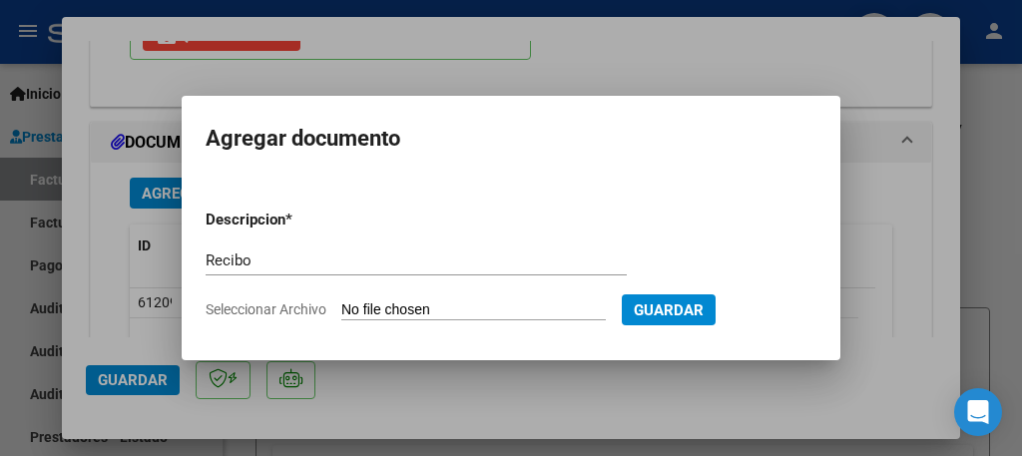
type input "C:\fakepath\Recibo Spina junio psp.pdf"
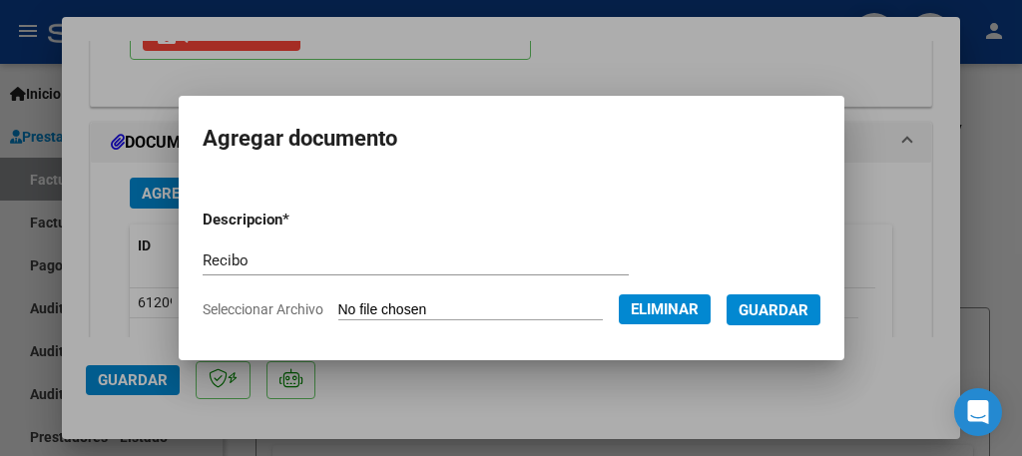
click at [756, 307] on span "Guardar" at bounding box center [774, 311] width 70 height 18
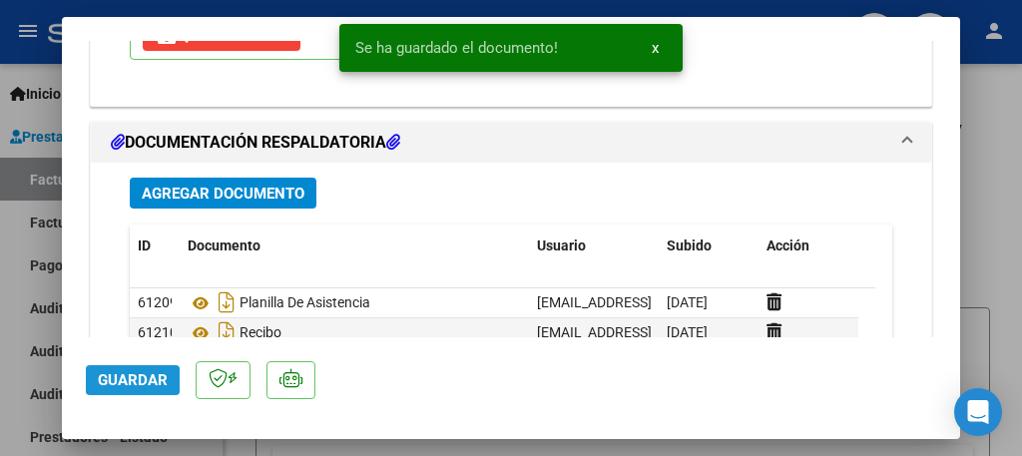
click at [122, 385] on span "Guardar" at bounding box center [133, 380] width 70 height 18
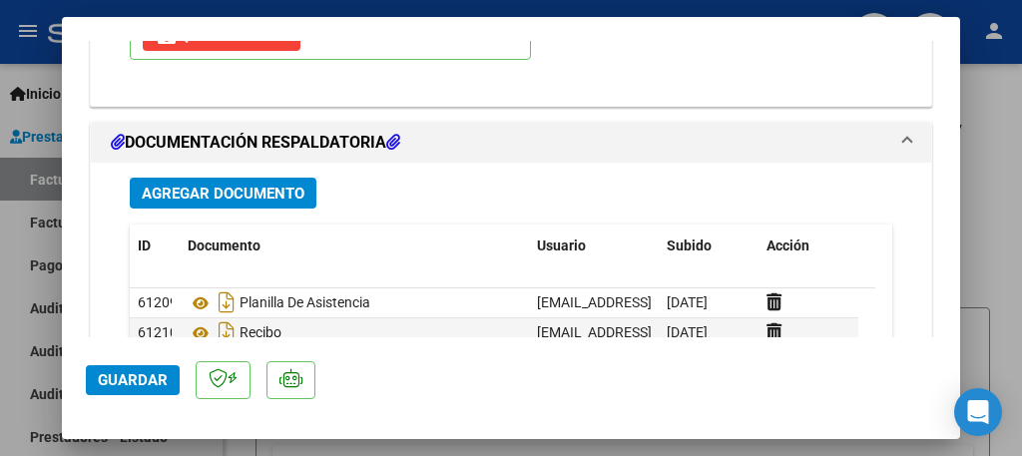
click at [122, 385] on span "Guardar" at bounding box center [133, 380] width 70 height 18
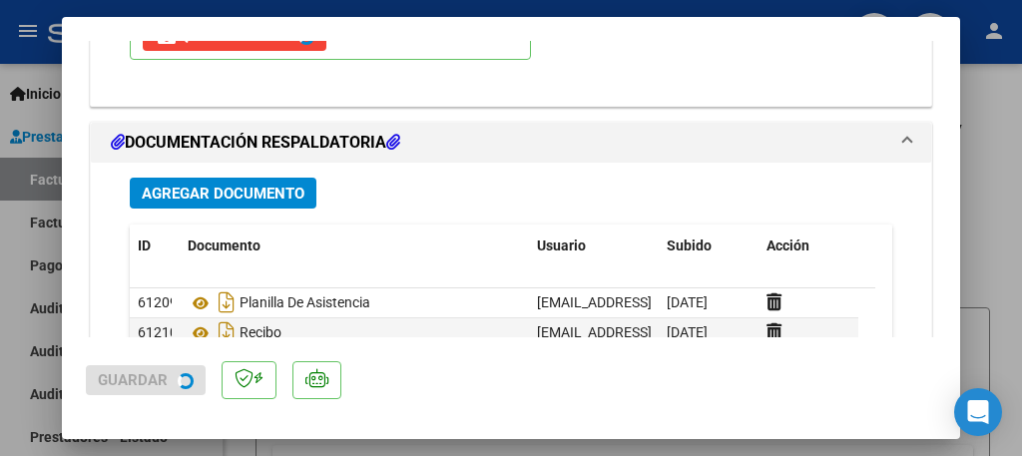
click at [4, 305] on div at bounding box center [511, 228] width 1022 height 456
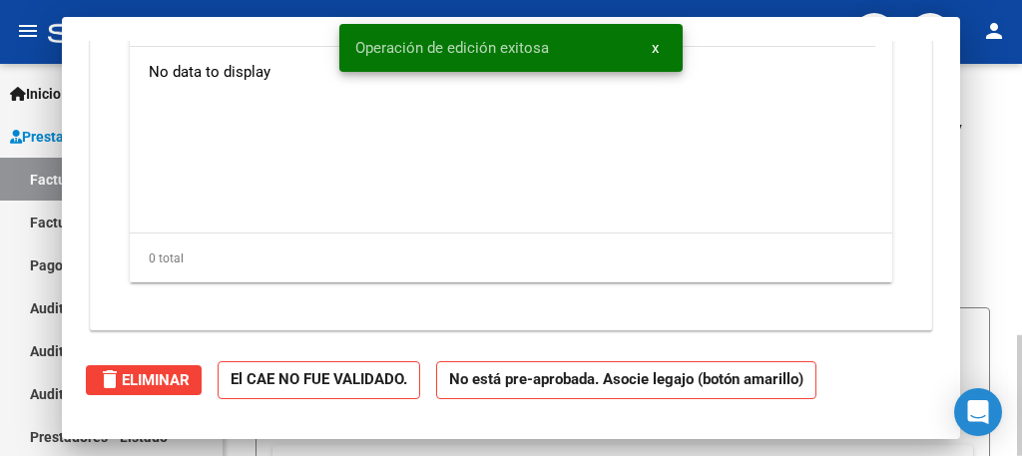
scroll to position [0, 0]
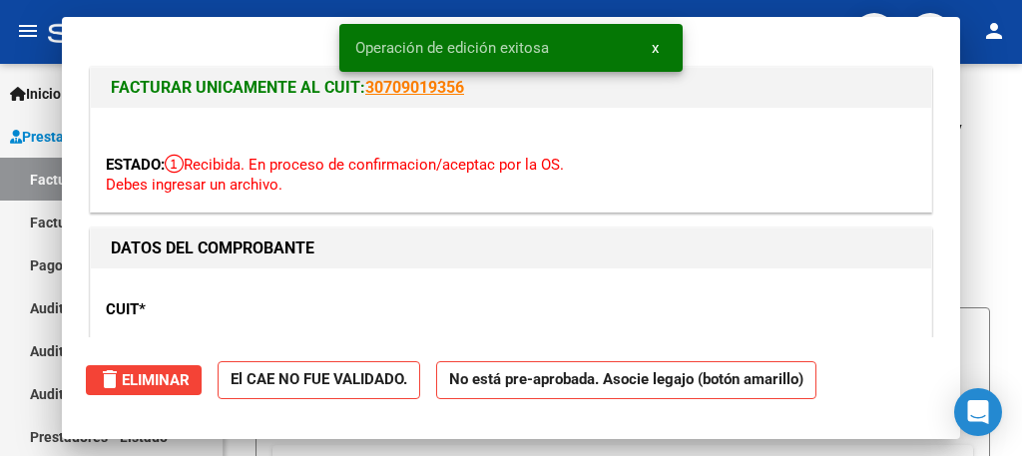
click at [988, 22] on mat-icon "person" at bounding box center [994, 31] width 24 height 24
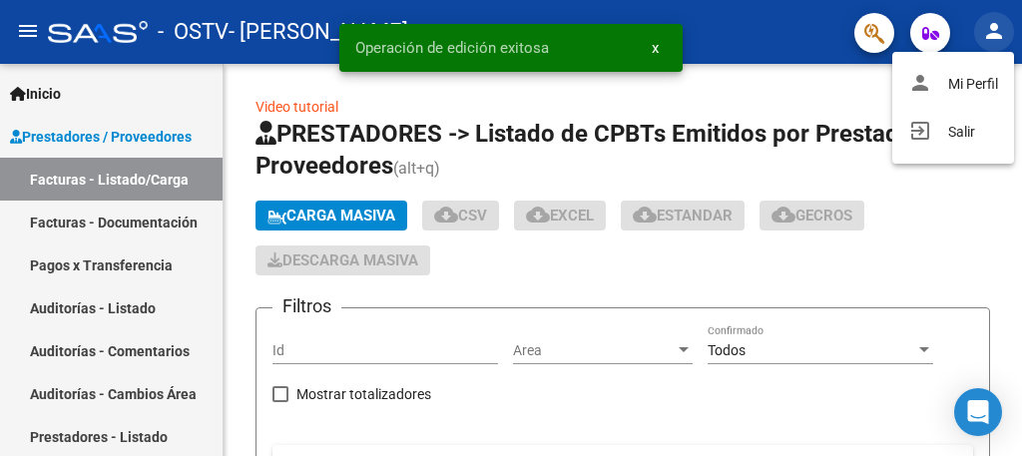
click at [955, 143] on div "person Mi Perfil exit_to_app Salir" at bounding box center [954, 108] width 122 height 112
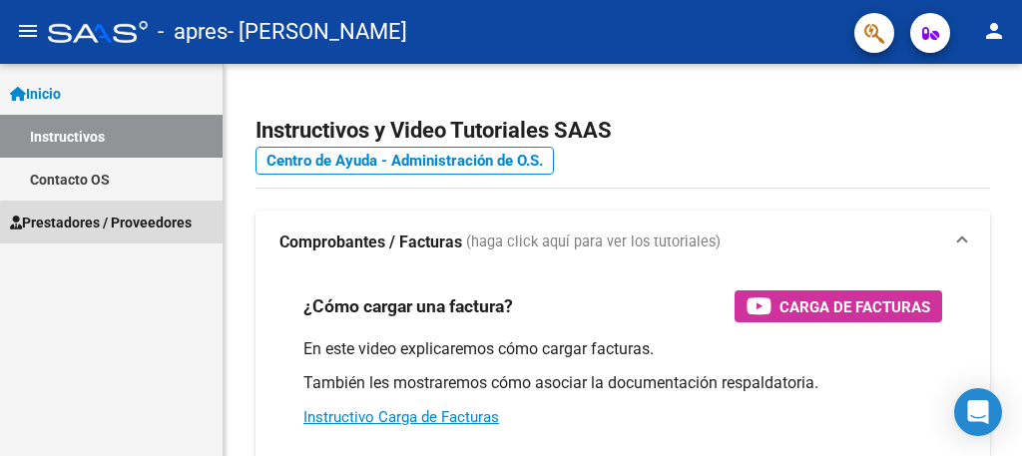
click at [152, 228] on span "Prestadores / Proveedores" at bounding box center [101, 223] width 182 height 22
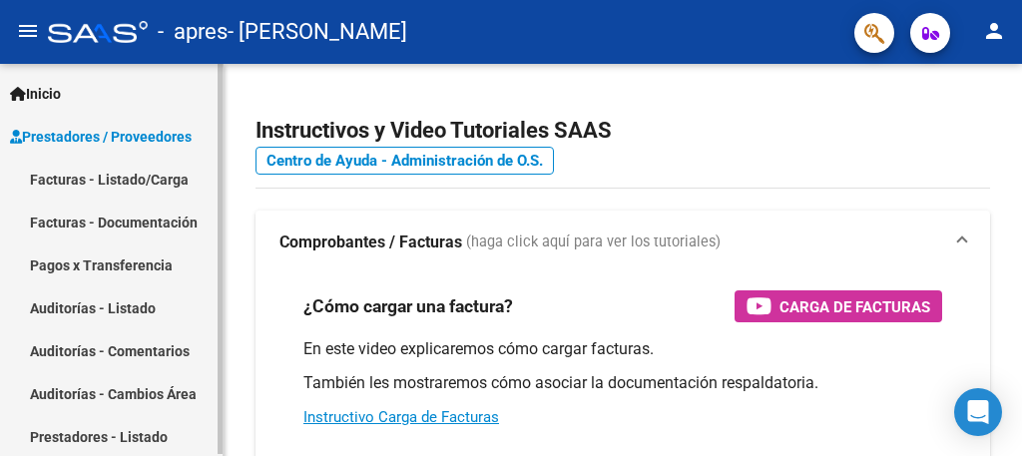
click at [141, 177] on link "Facturas - Listado/Carga" at bounding box center [111, 179] width 223 height 43
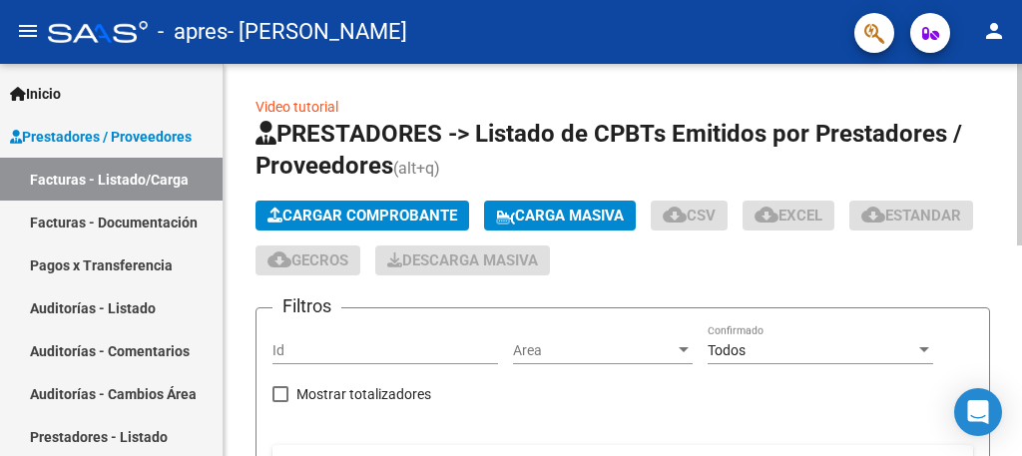
click at [413, 215] on span "Cargar Comprobante" at bounding box center [363, 216] width 190 height 18
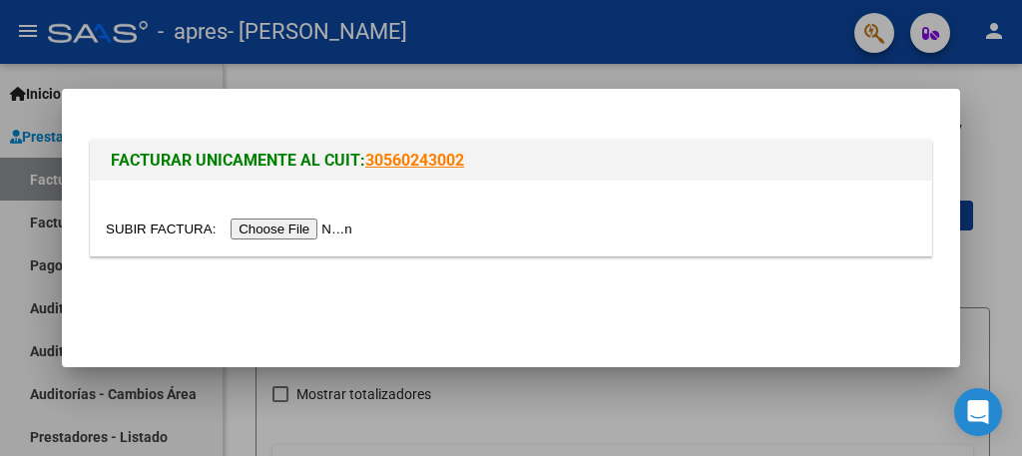
click at [332, 225] on input "file" at bounding box center [232, 229] width 253 height 21
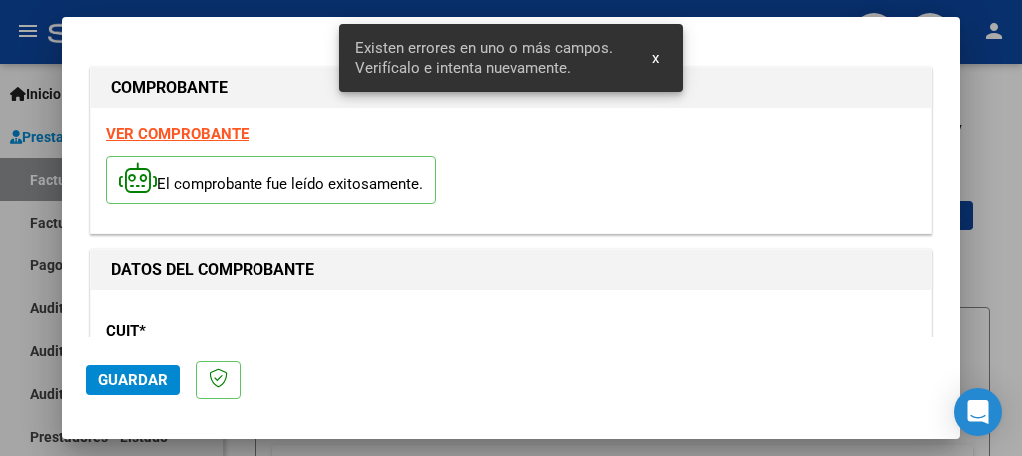
scroll to position [509, 0]
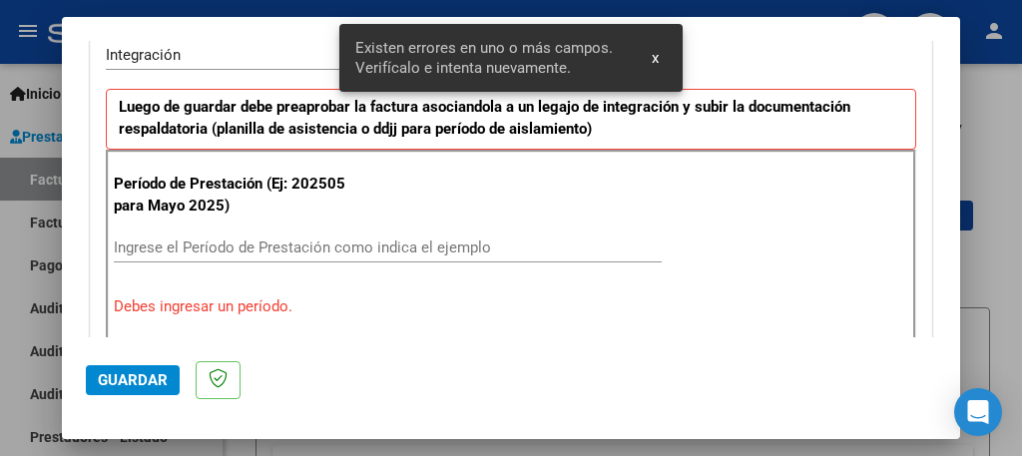
click at [397, 250] on input "Ingrese el Período de Prestación como indica el ejemplo" at bounding box center [388, 248] width 548 height 18
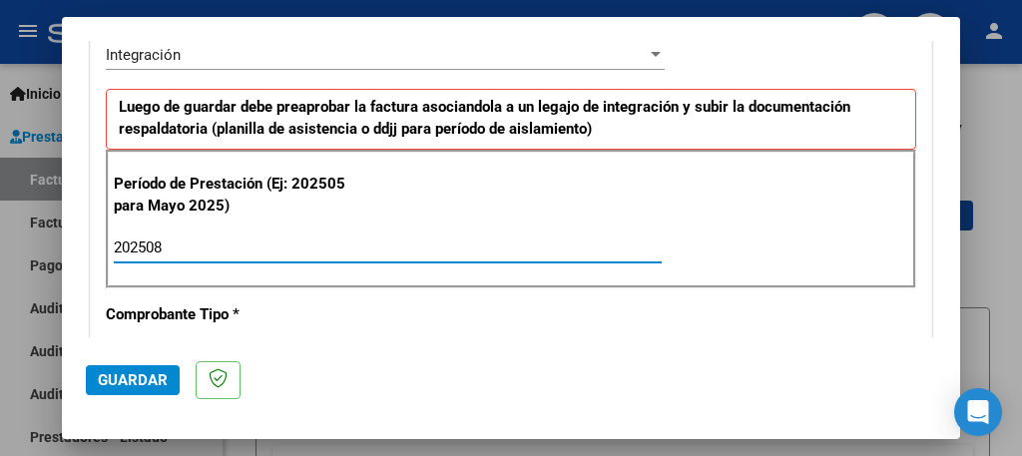
type input "202508"
click at [128, 389] on span "Guardar" at bounding box center [133, 380] width 70 height 18
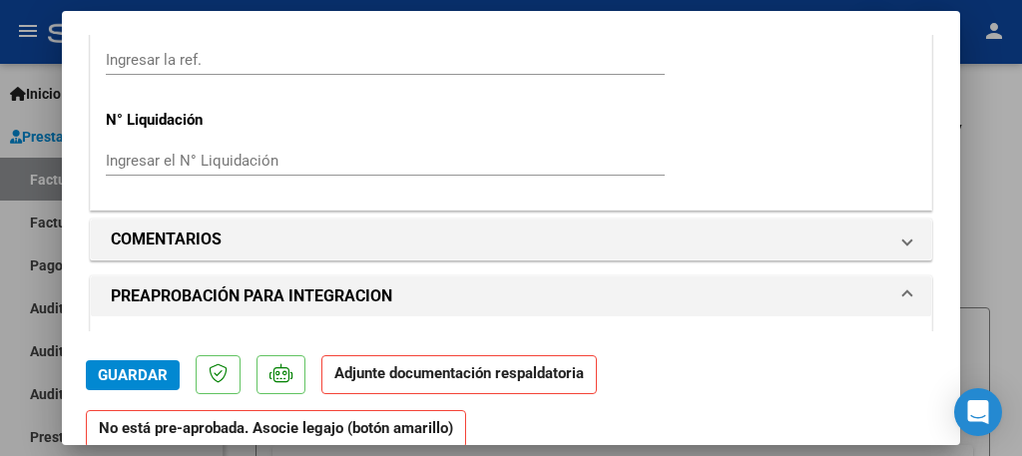
scroll to position [1677, 0]
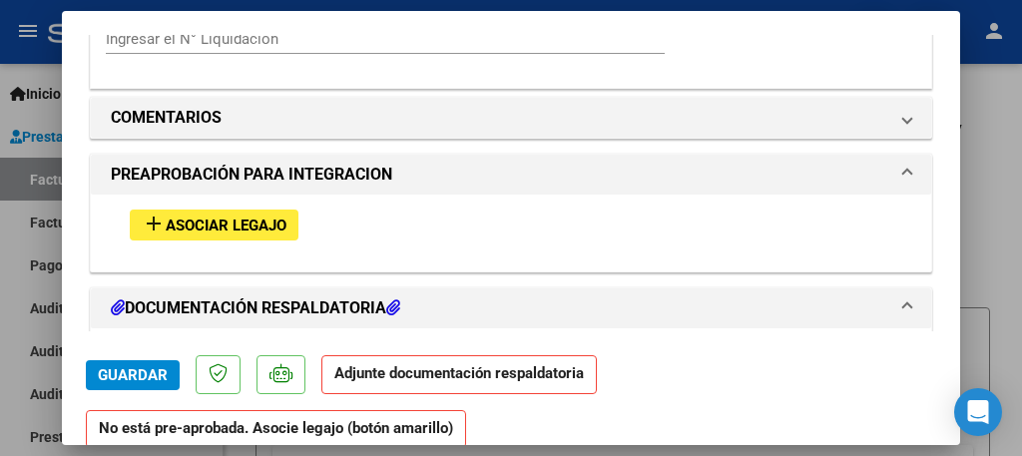
click at [249, 217] on span "Asociar Legajo" at bounding box center [226, 226] width 121 height 18
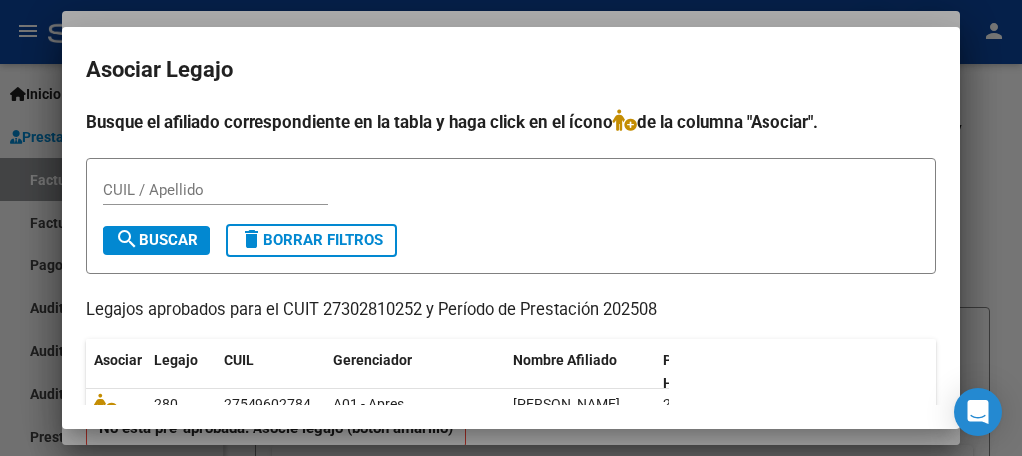
scroll to position [120, 0]
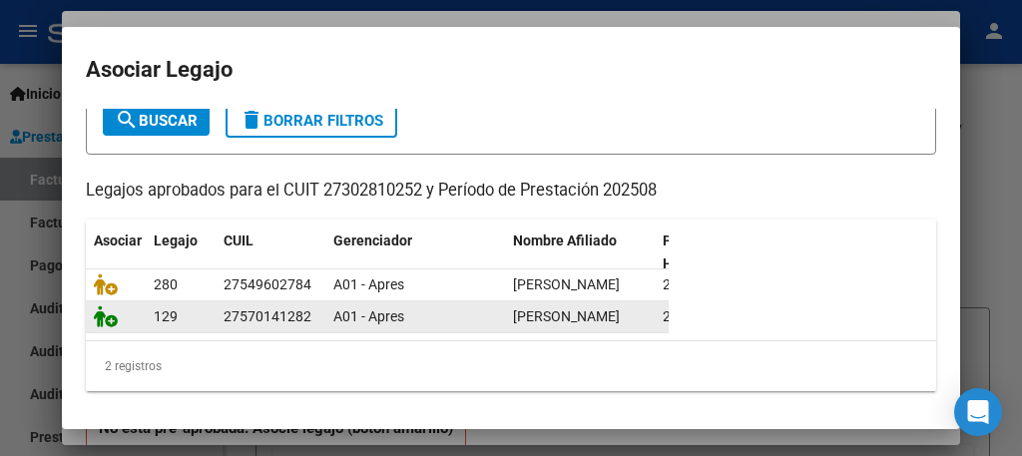
click at [110, 322] on icon at bounding box center [106, 317] width 24 height 22
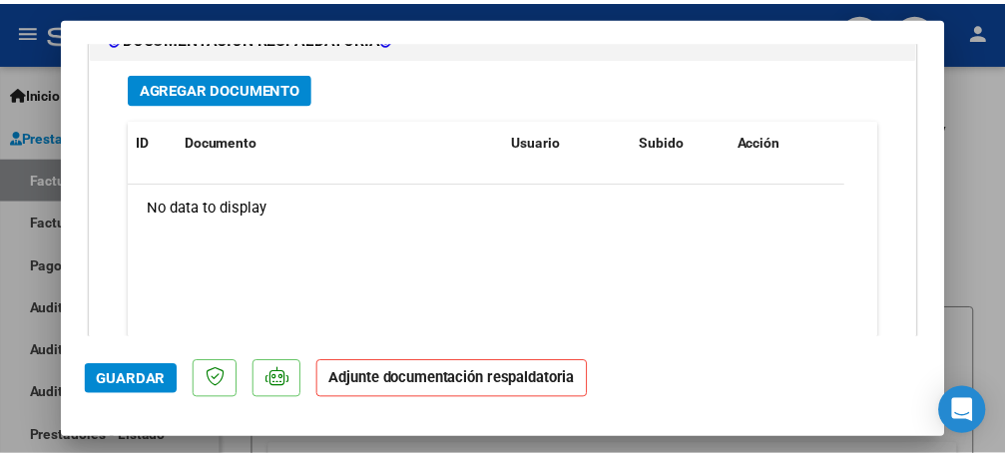
scroll to position [2225, 0]
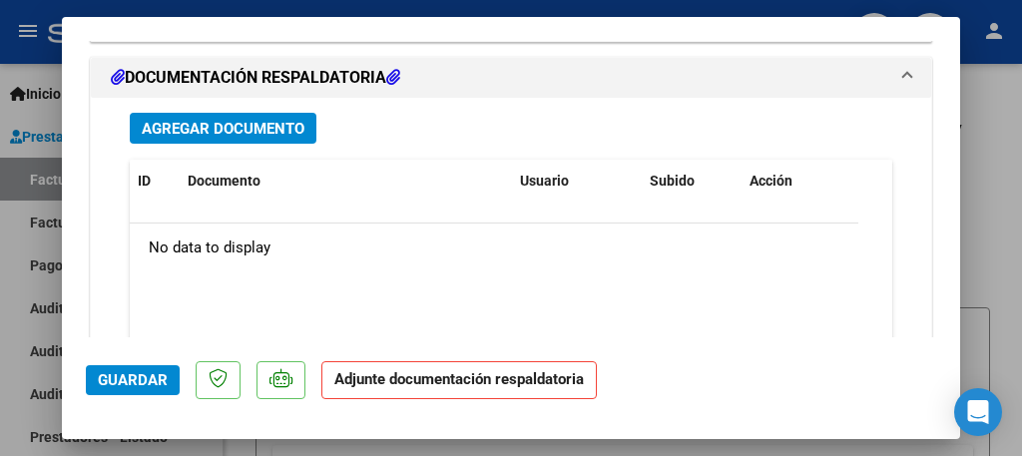
click at [272, 120] on span "Agregar Documento" at bounding box center [223, 129] width 163 height 18
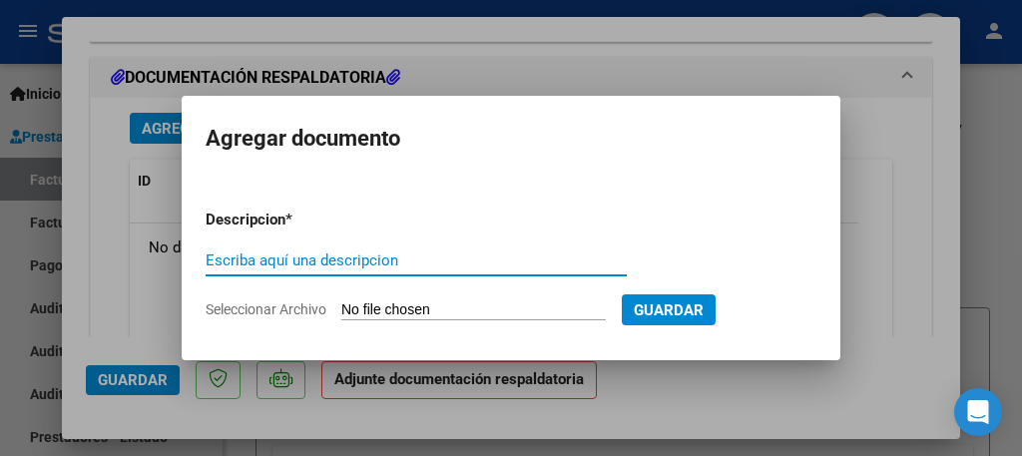
click at [255, 265] on input "Escriba aquí una descripcion" at bounding box center [416, 261] width 421 height 18
type input "Planilla de asistencia"
click at [396, 312] on input "Seleccionar Archivo" at bounding box center [473, 311] width 265 height 19
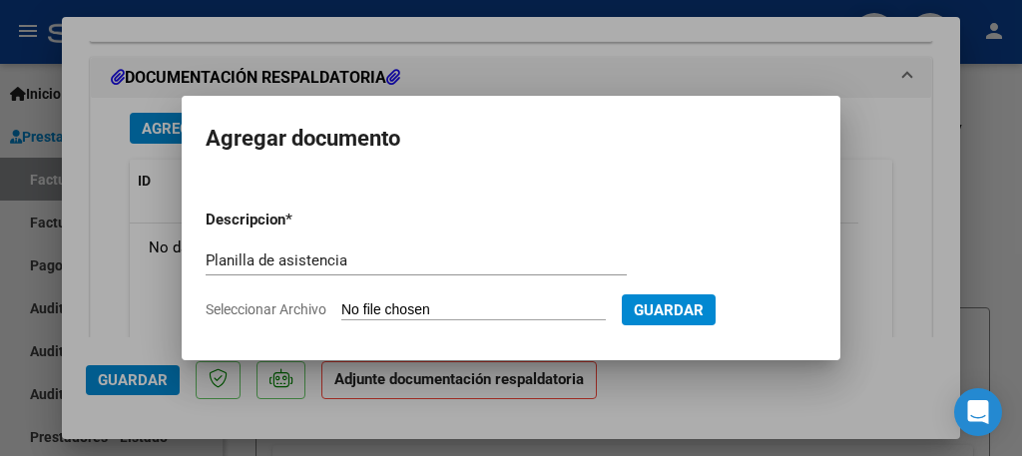
type input "C:\fakepath\Planilla Giacinti ag psp.pdf"
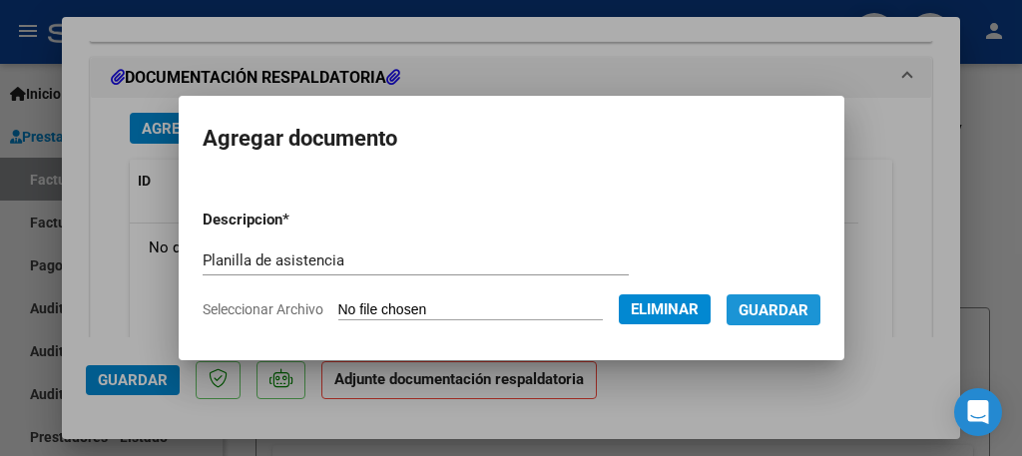
click at [777, 300] on button "Guardar" at bounding box center [774, 310] width 94 height 31
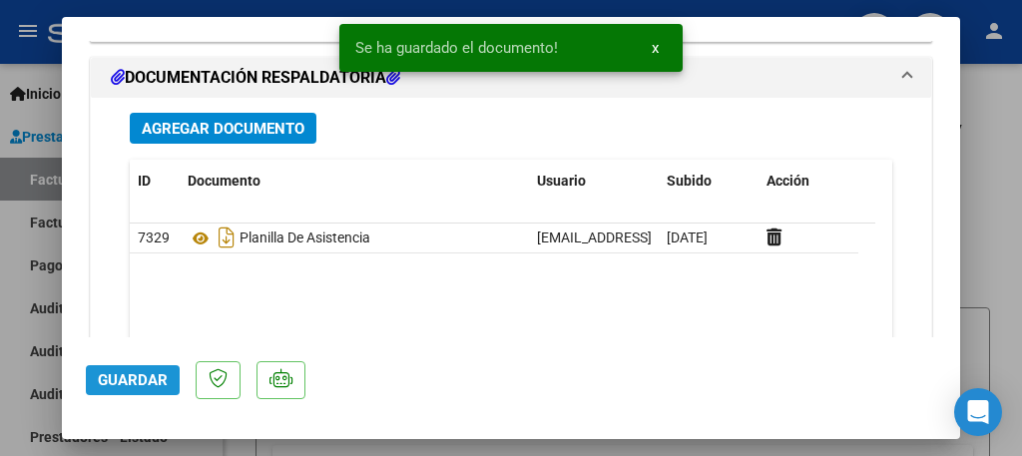
click at [111, 374] on span "Guardar" at bounding box center [133, 380] width 70 height 18
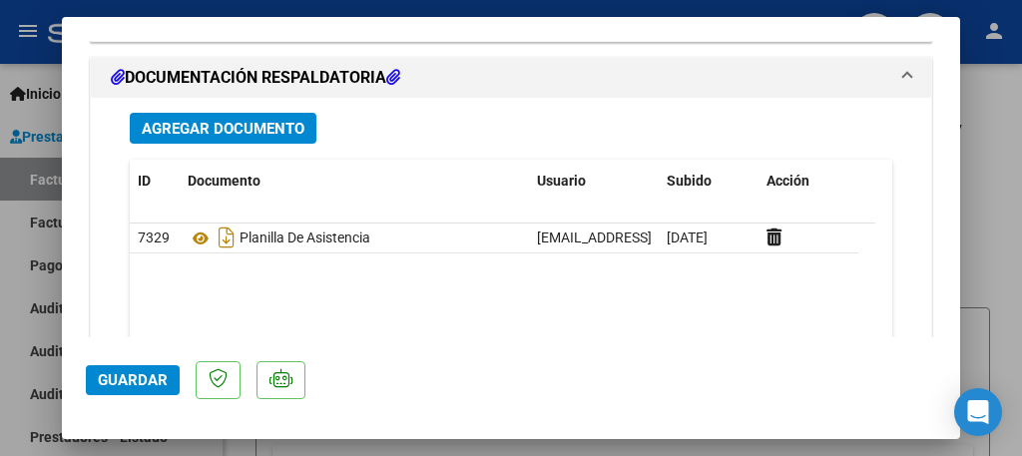
click at [111, 374] on span "Guardar" at bounding box center [133, 380] width 70 height 18
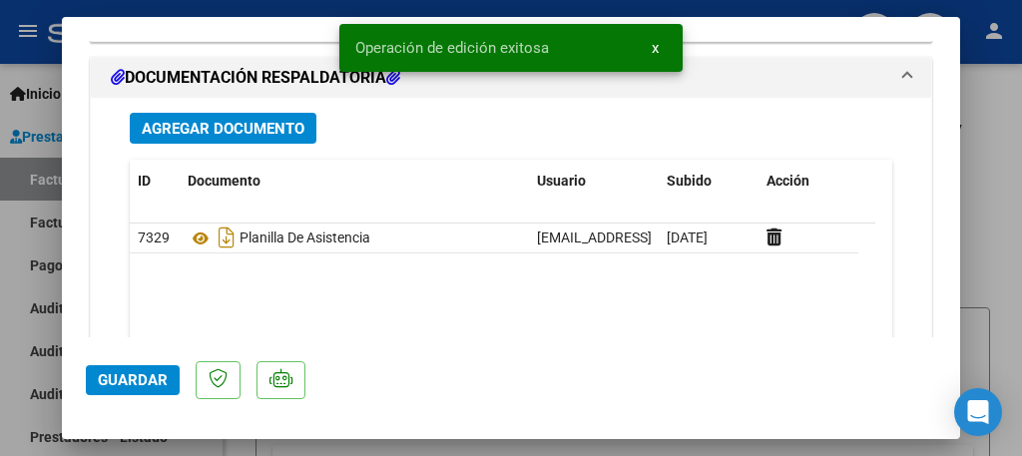
click at [9, 347] on div at bounding box center [511, 228] width 1022 height 456
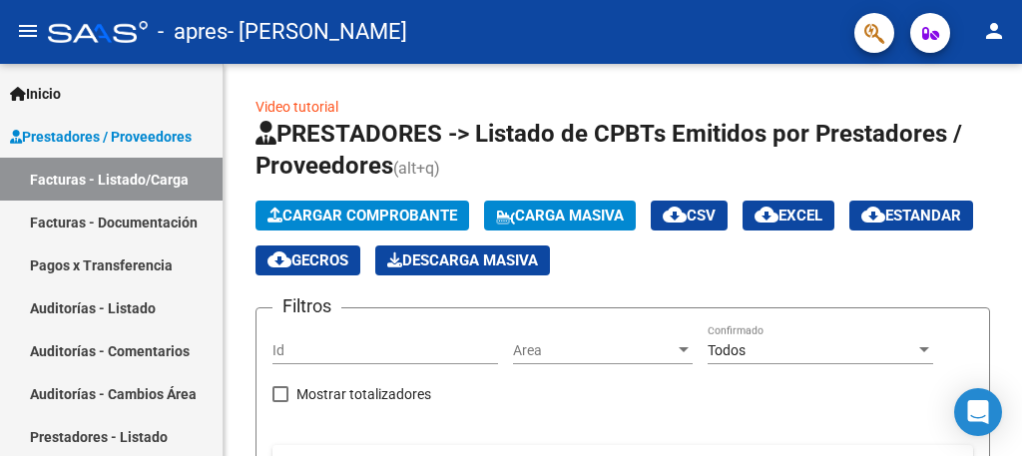
click at [993, 33] on mat-icon "person" at bounding box center [994, 31] width 24 height 24
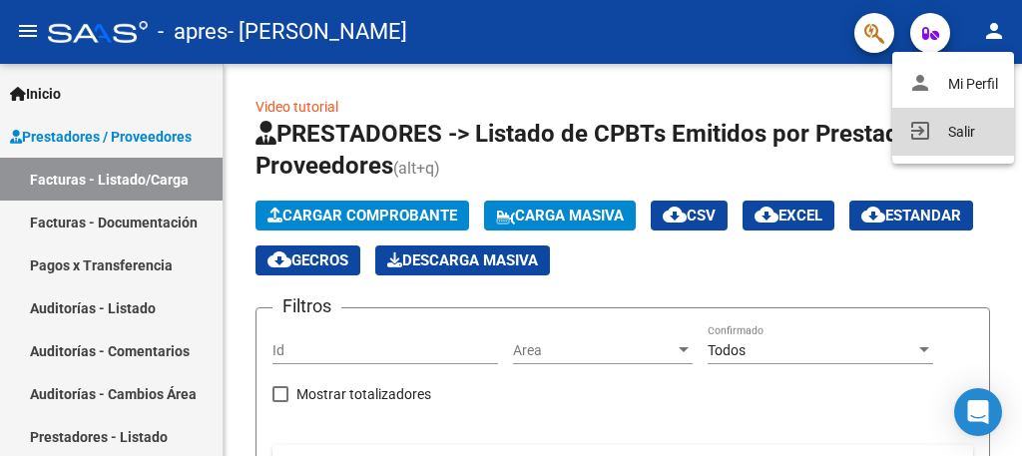
click at [966, 140] on button "exit_to_app Salir" at bounding box center [954, 132] width 122 height 48
